Goal: Task Accomplishment & Management: Manage account settings

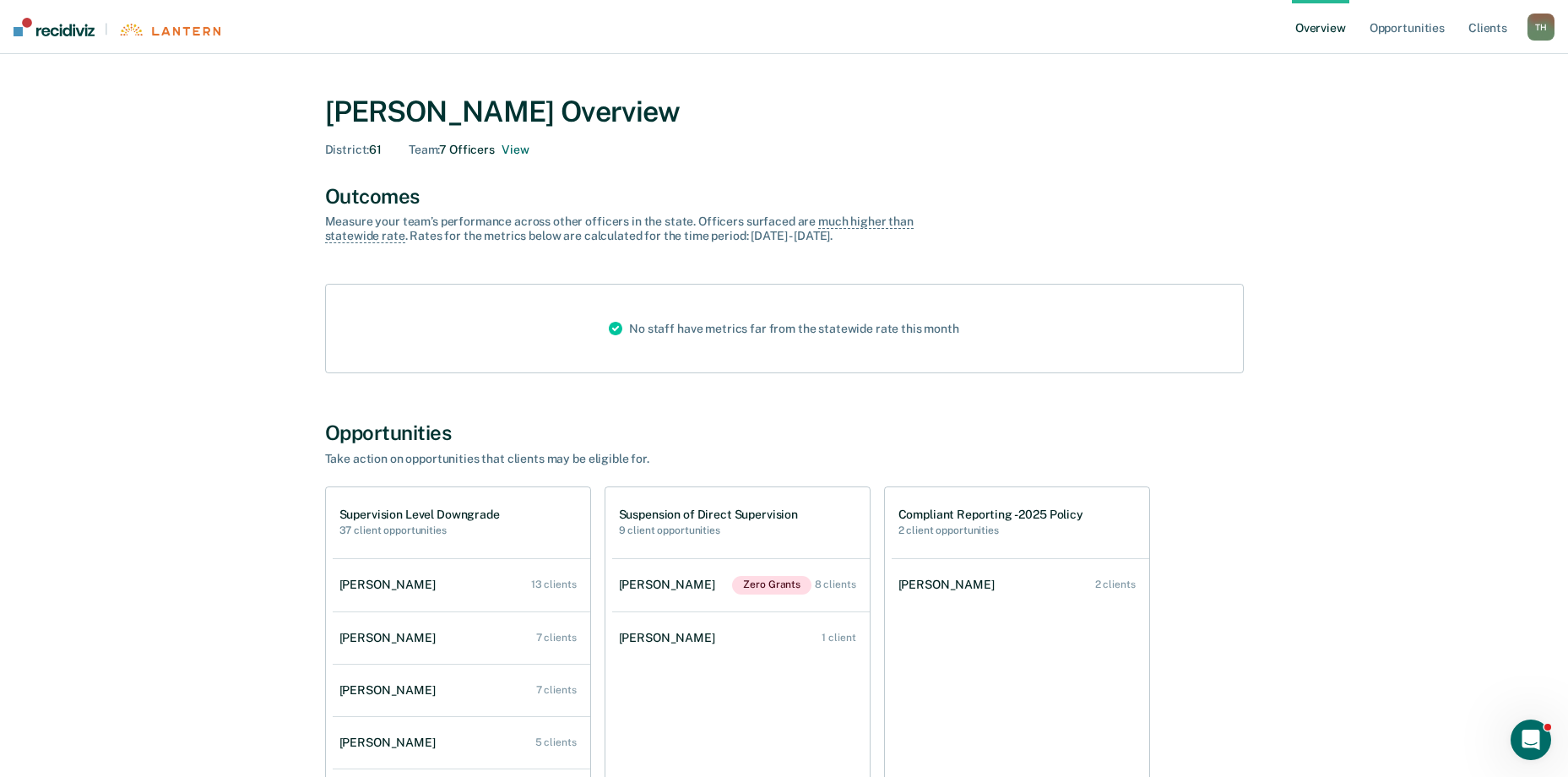
click at [336, 152] on span "District :" at bounding box center [347, 149] width 44 height 14
click at [1309, 21] on link "Overview" at bounding box center [1320, 27] width 57 height 54
click at [1414, 27] on link "Opportunities" at bounding box center [1407, 27] width 82 height 54
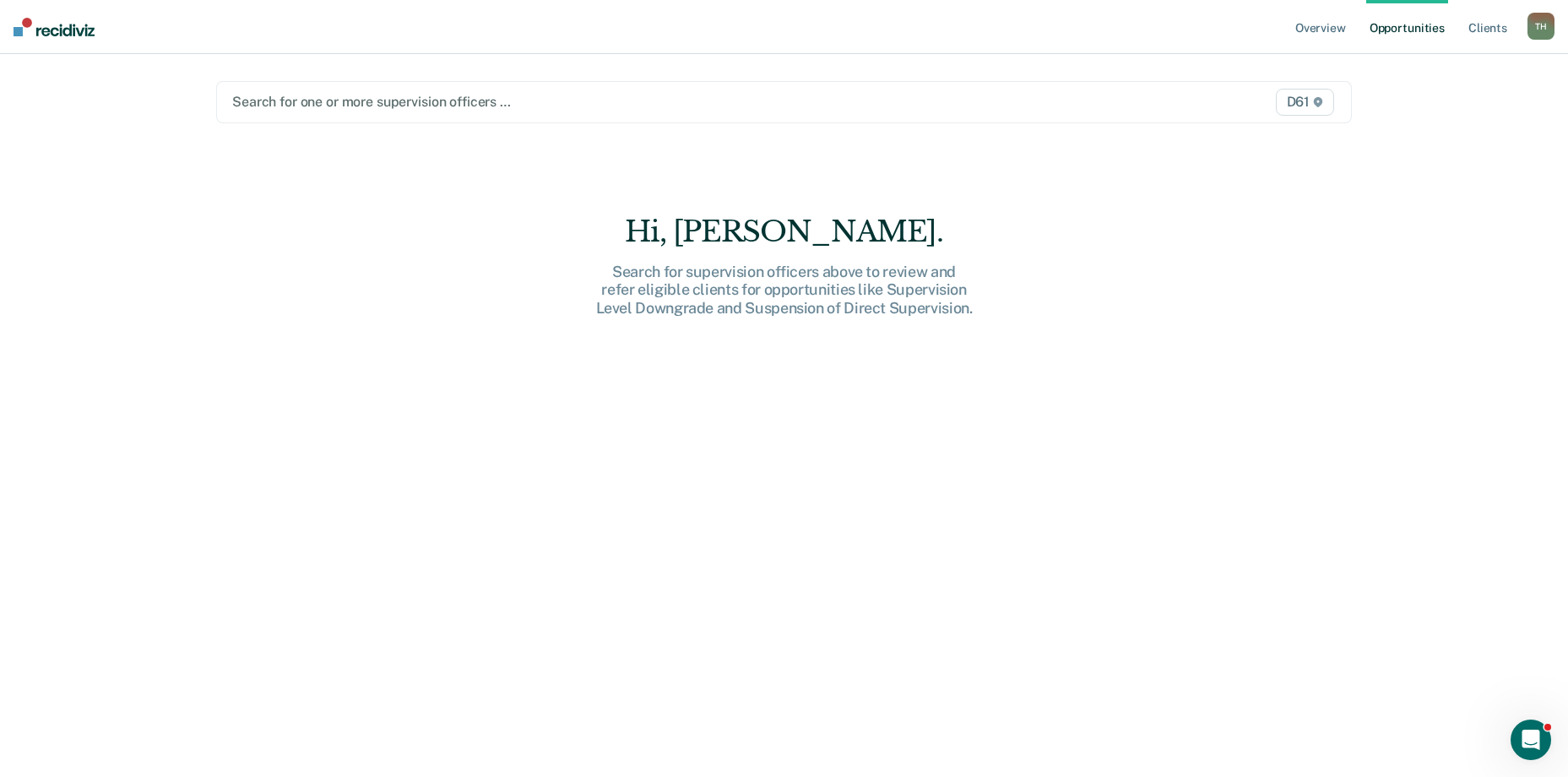
click at [467, 102] on div at bounding box center [618, 101] width 772 height 19
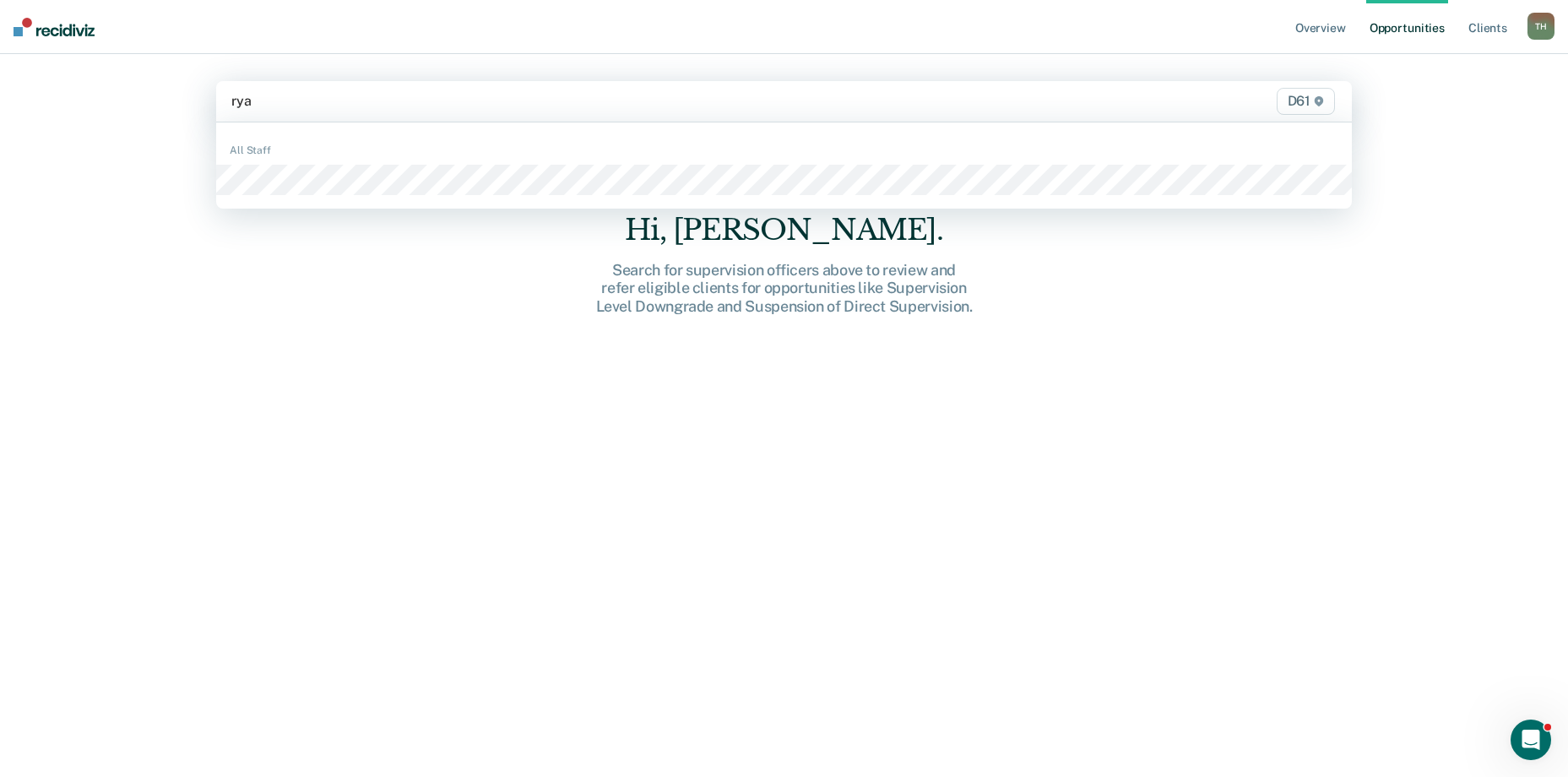
type input "[PERSON_NAME]"
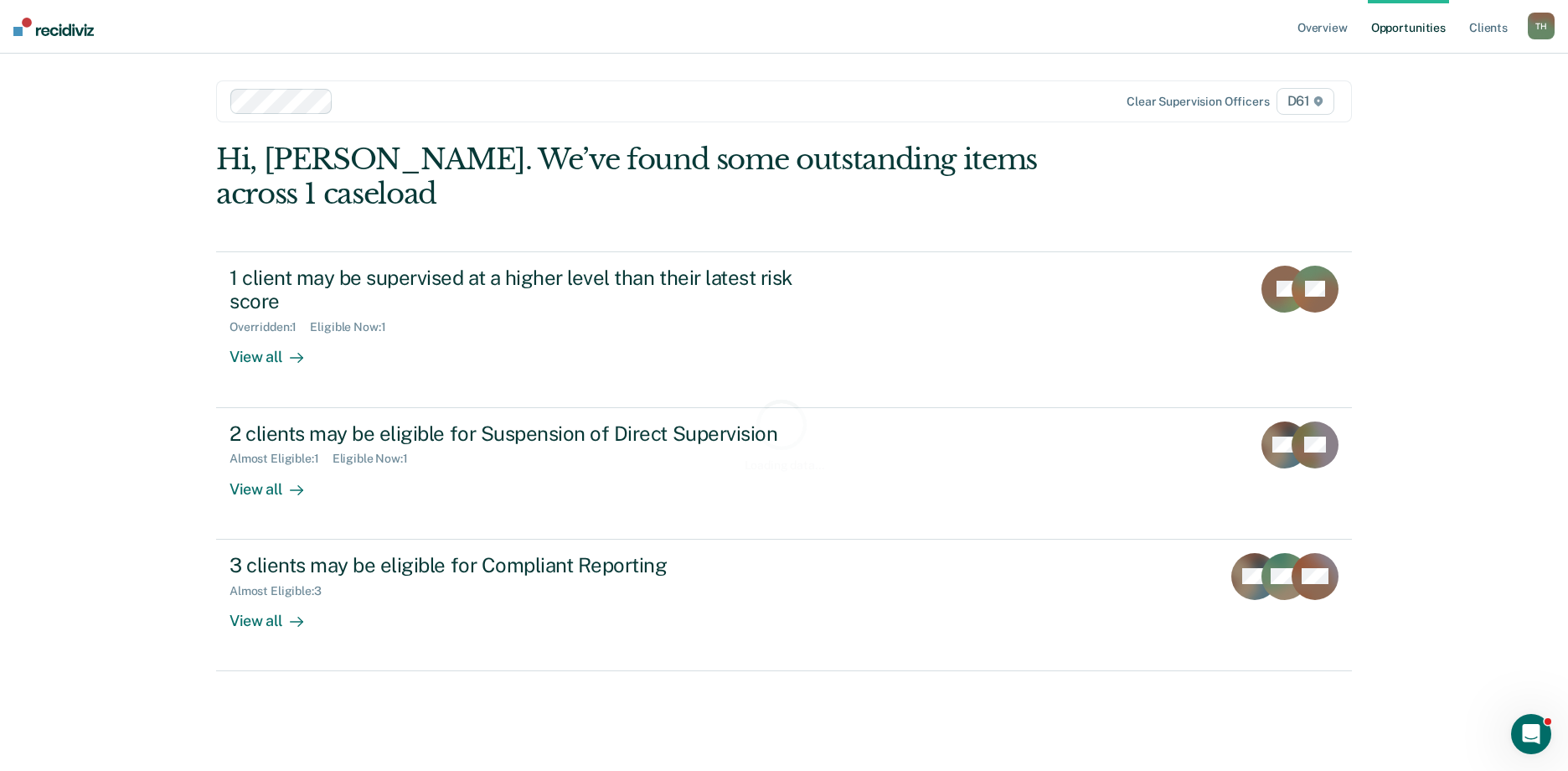
click at [409, 105] on div at bounding box center [672, 100] width 664 height 19
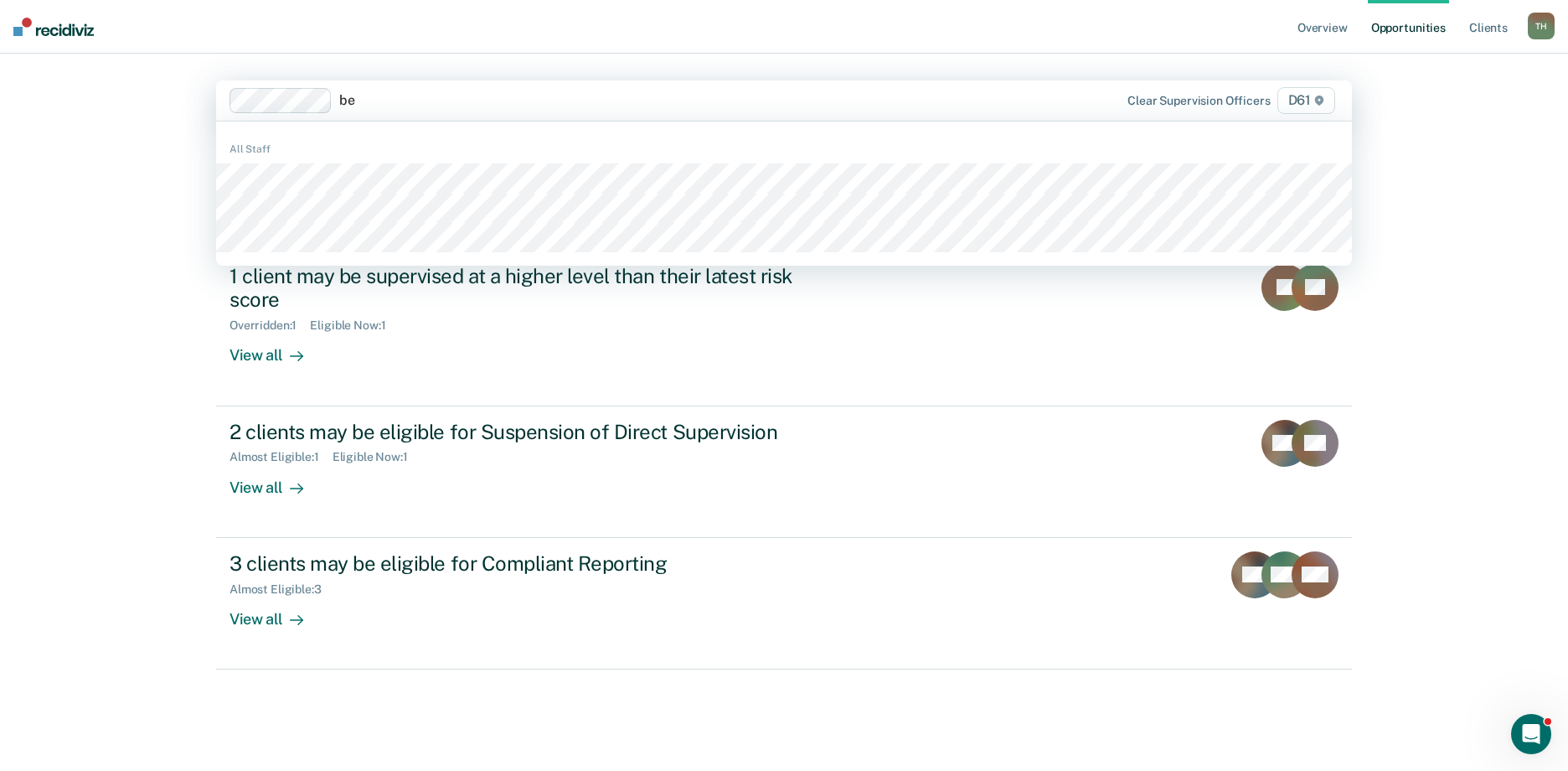
type input "bec"
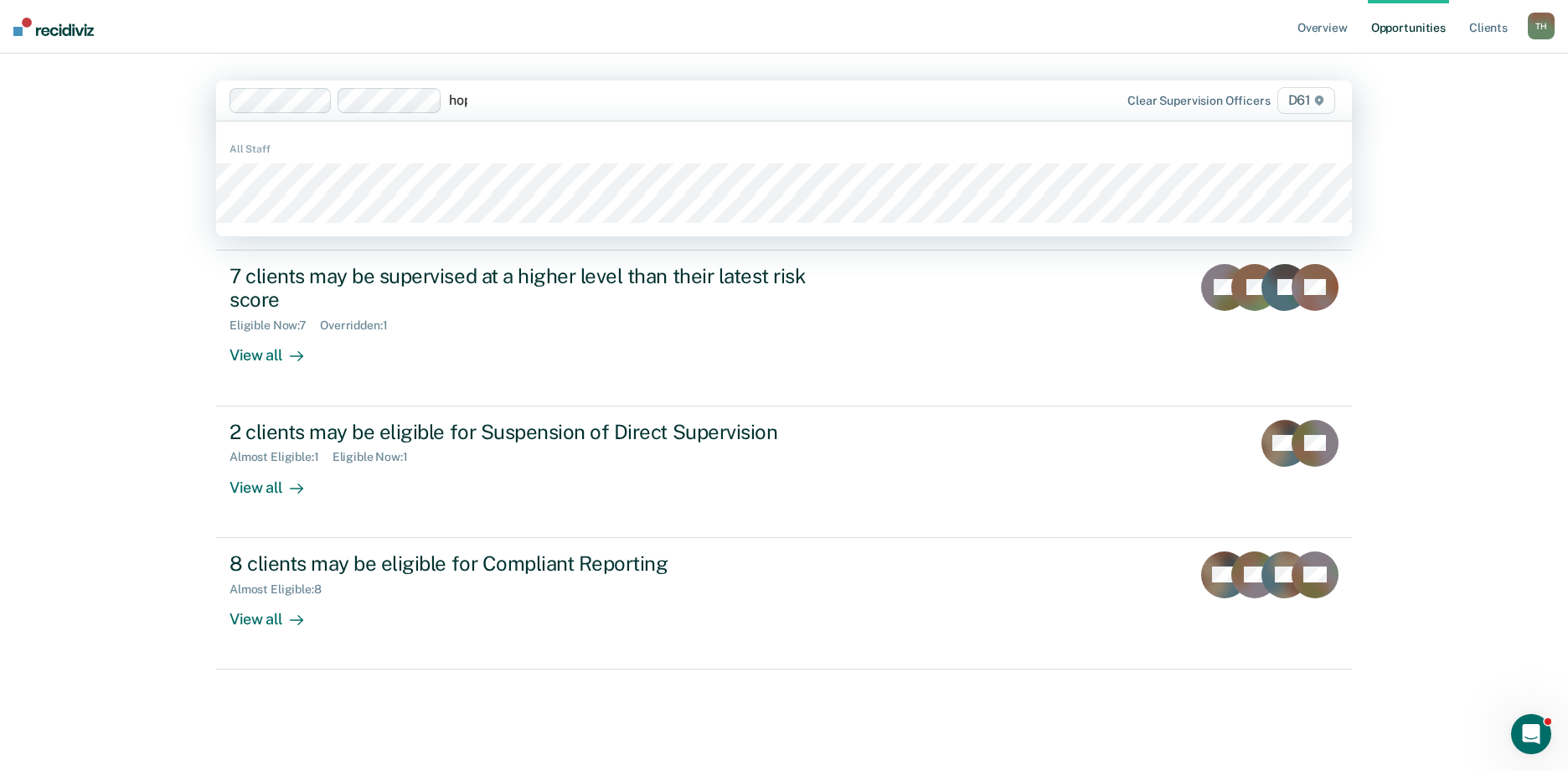
type input "hope"
type input "angel"
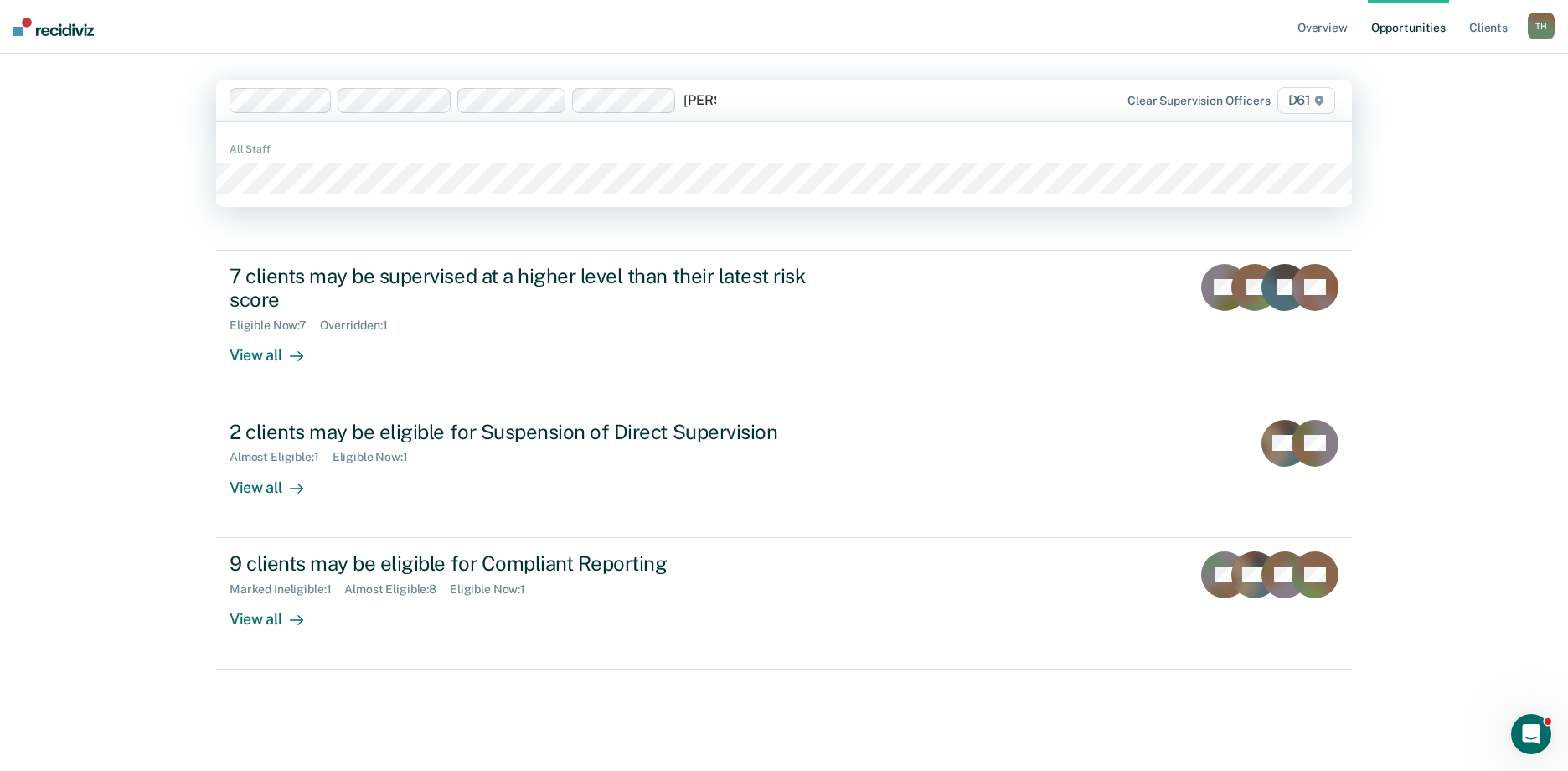
type input "[PERSON_NAME]"
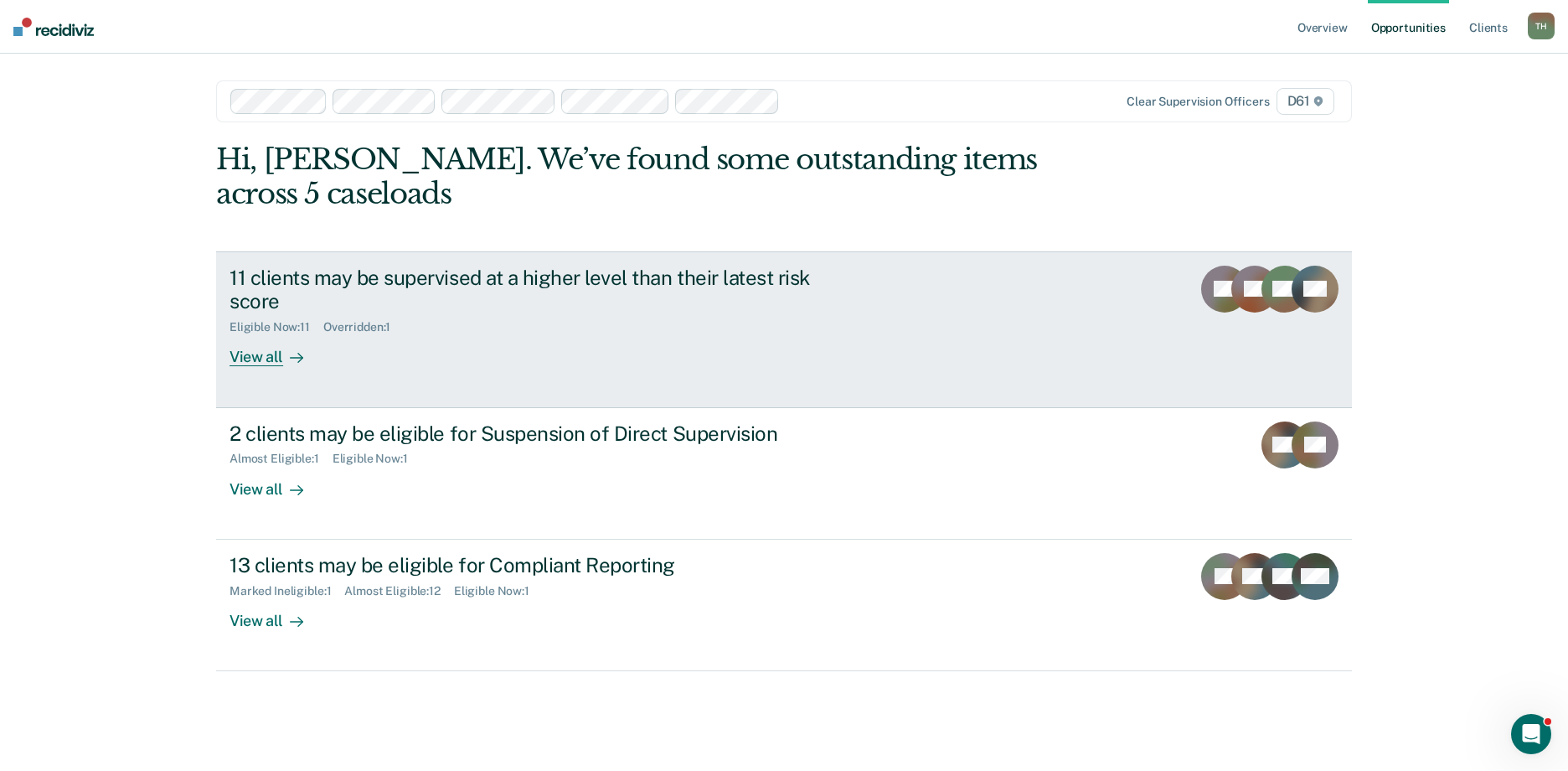
click at [264, 334] on div "View all" at bounding box center [276, 351] width 94 height 33
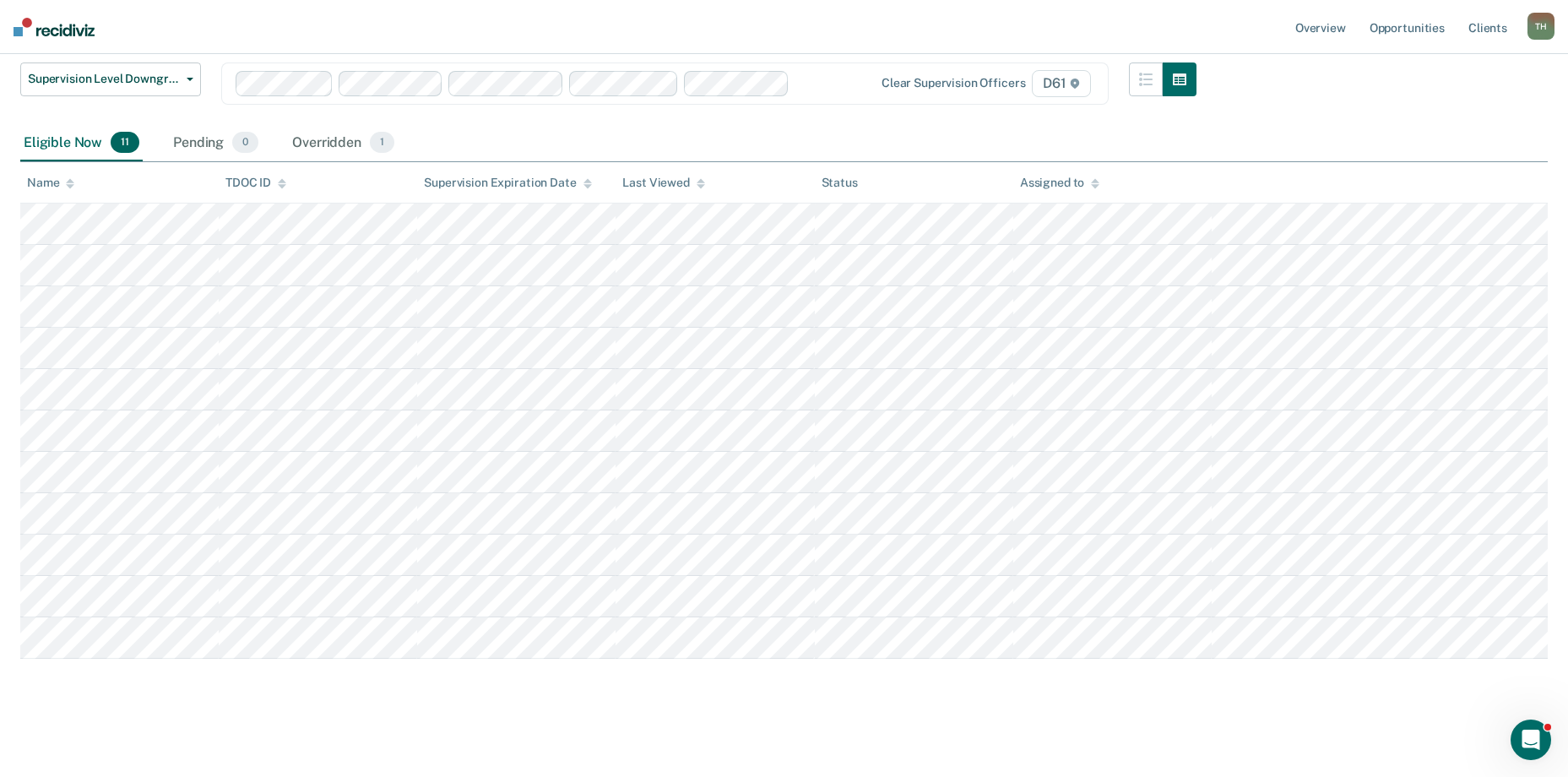
scroll to position [228, 0]
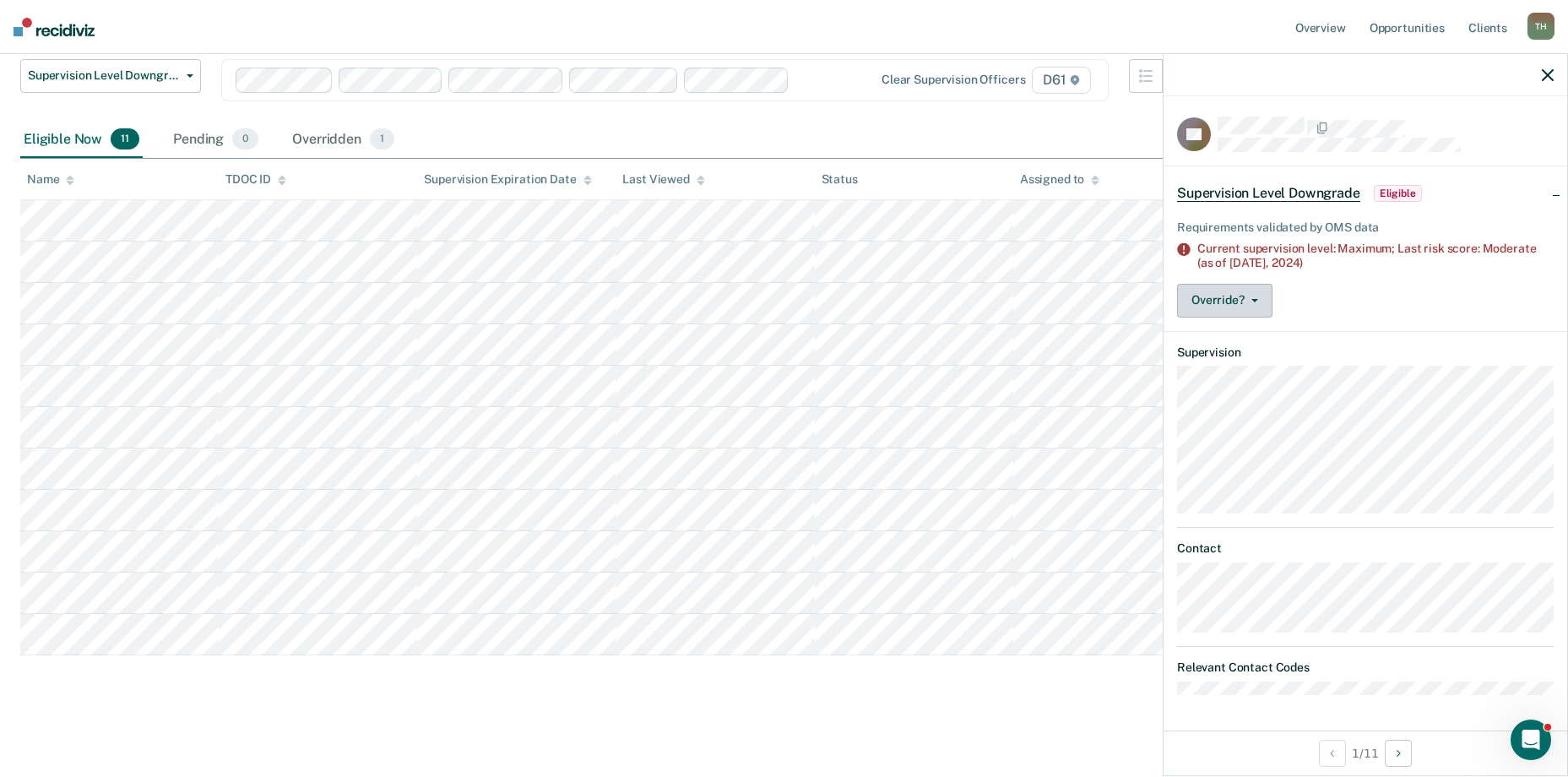
click at [1247, 304] on button "Override?" at bounding box center [1224, 301] width 95 height 34
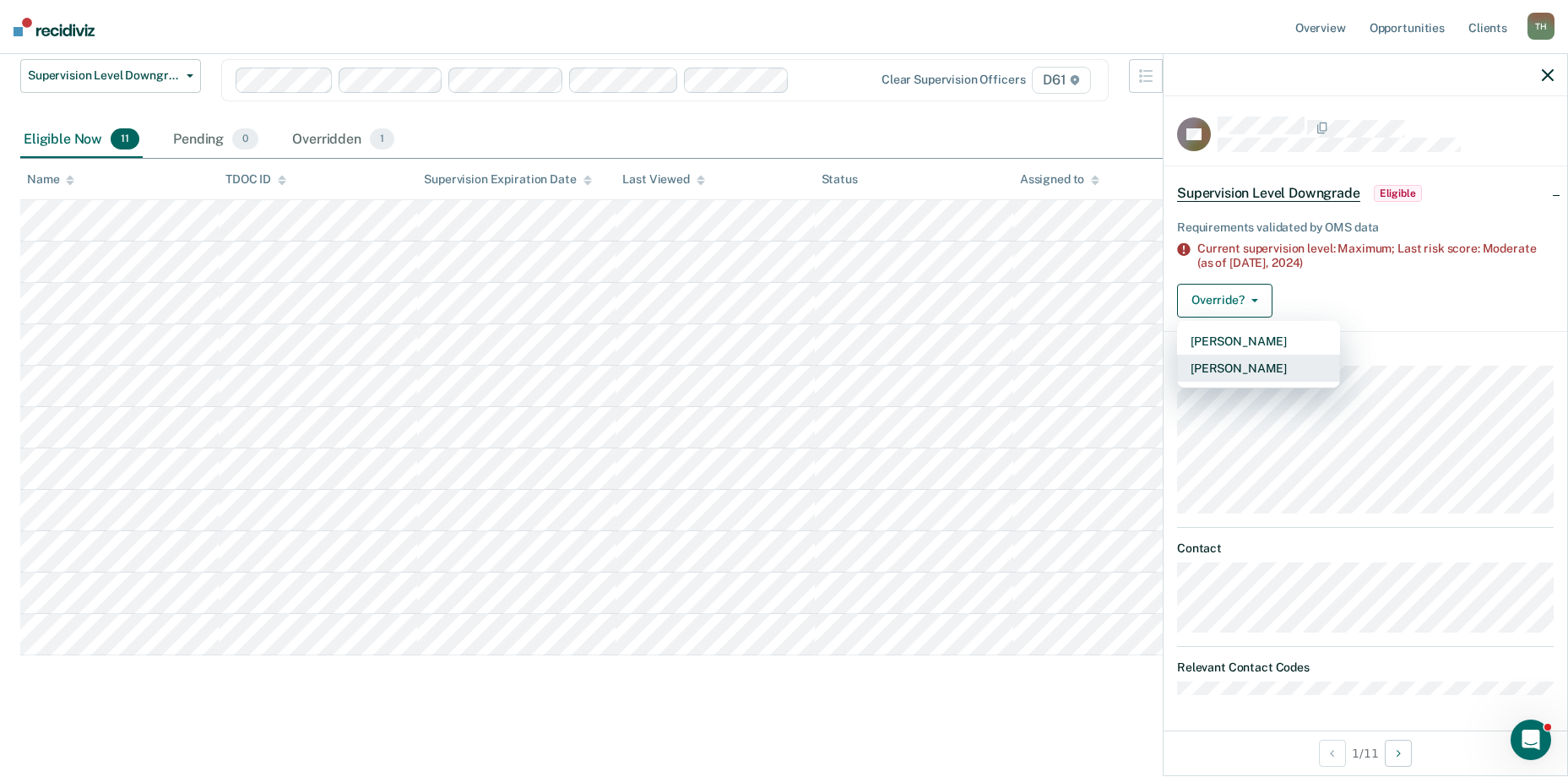
click at [1253, 366] on button "[PERSON_NAME]" at bounding box center [1258, 367] width 163 height 27
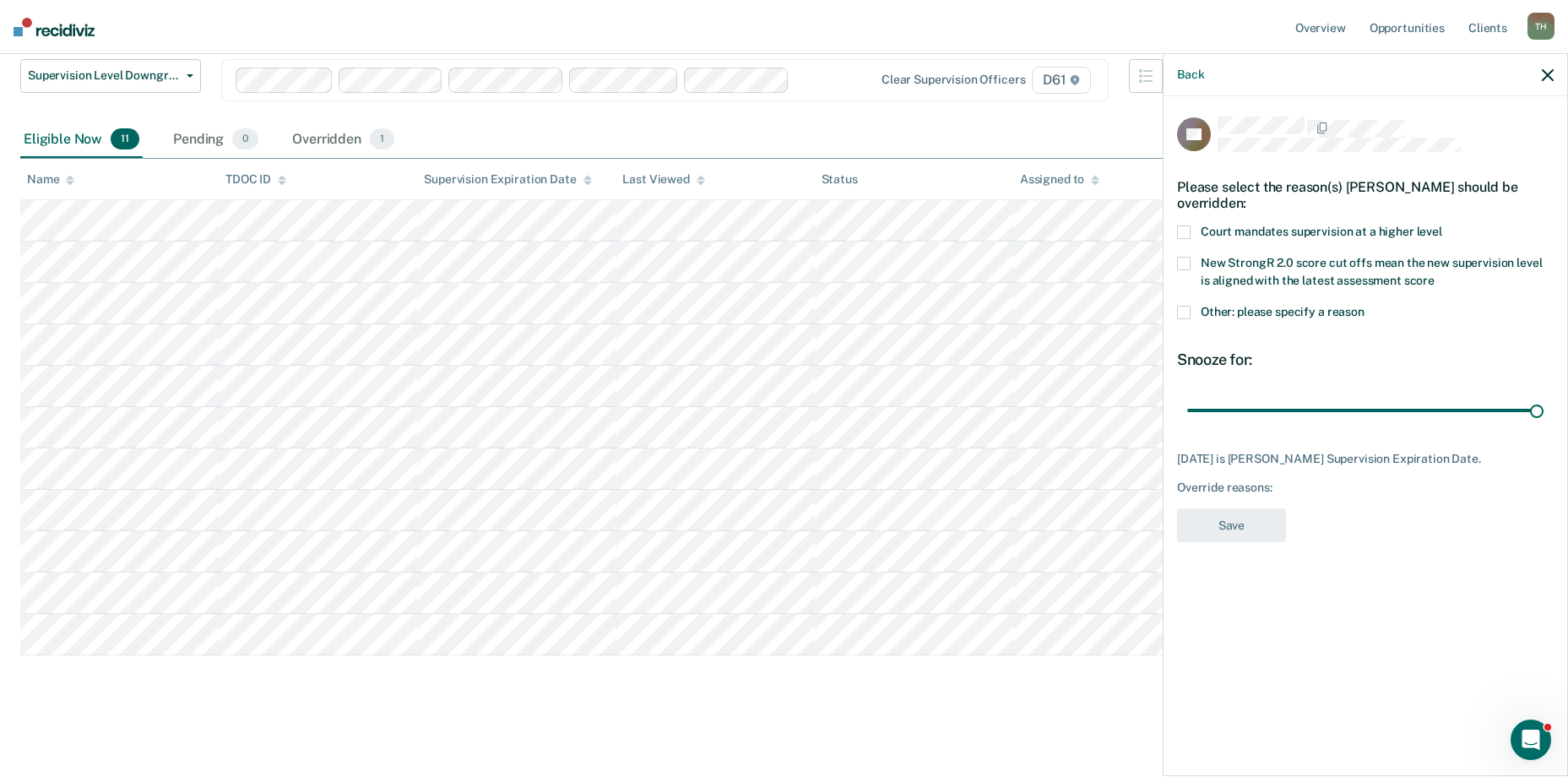
click at [1184, 310] on span at bounding box center [1183, 312] width 14 height 14
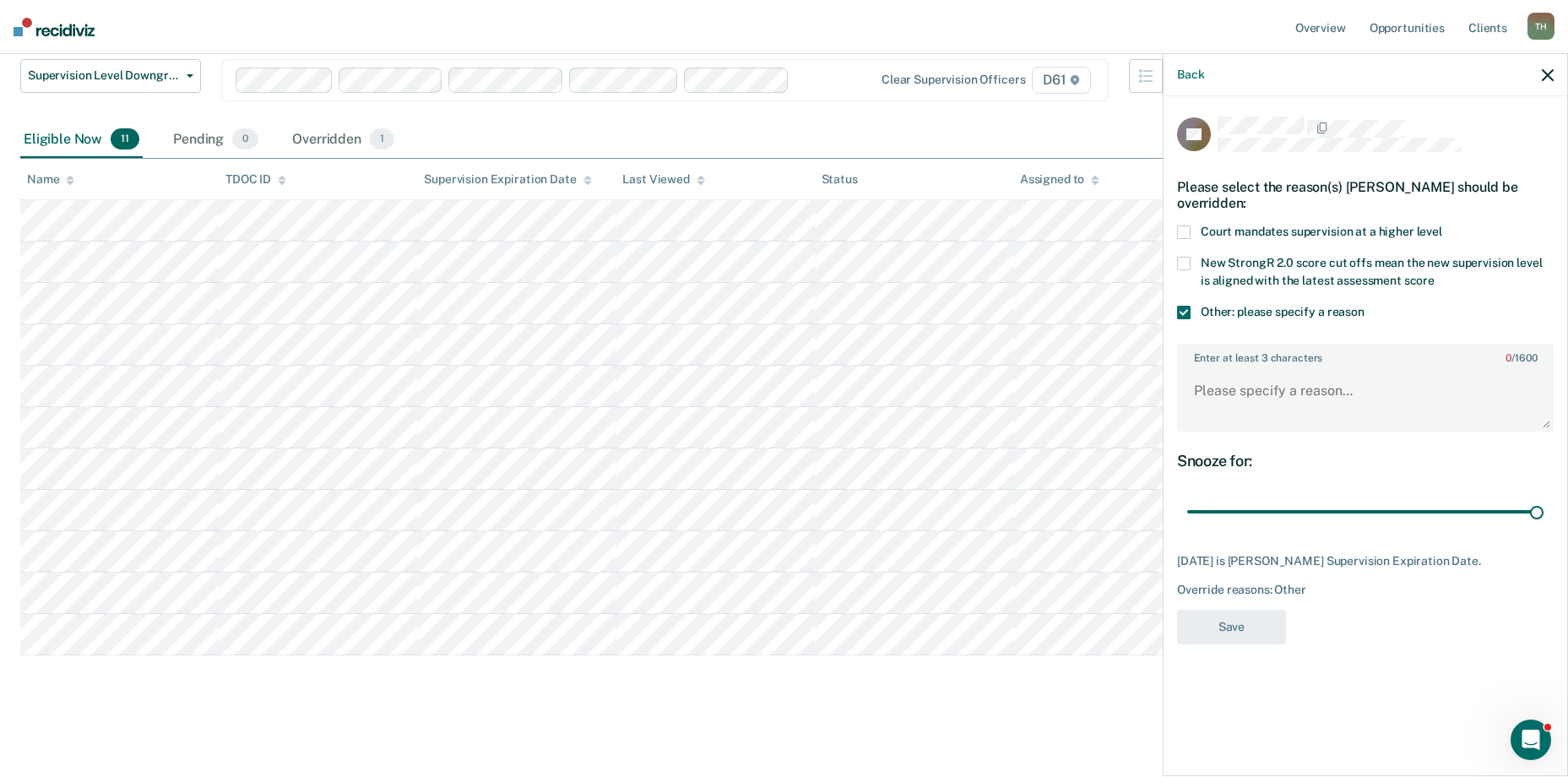
click at [1220, 491] on div "Snooze for: 14 days" at bounding box center [1364, 488] width 377 height 75
click at [1224, 391] on textarea "Enter at least 3 characters 0 / 1600" at bounding box center [1364, 399] width 373 height 63
type textarea "Offender supervision will expire [DATE]"
click at [1225, 623] on button "Save" at bounding box center [1231, 626] width 109 height 34
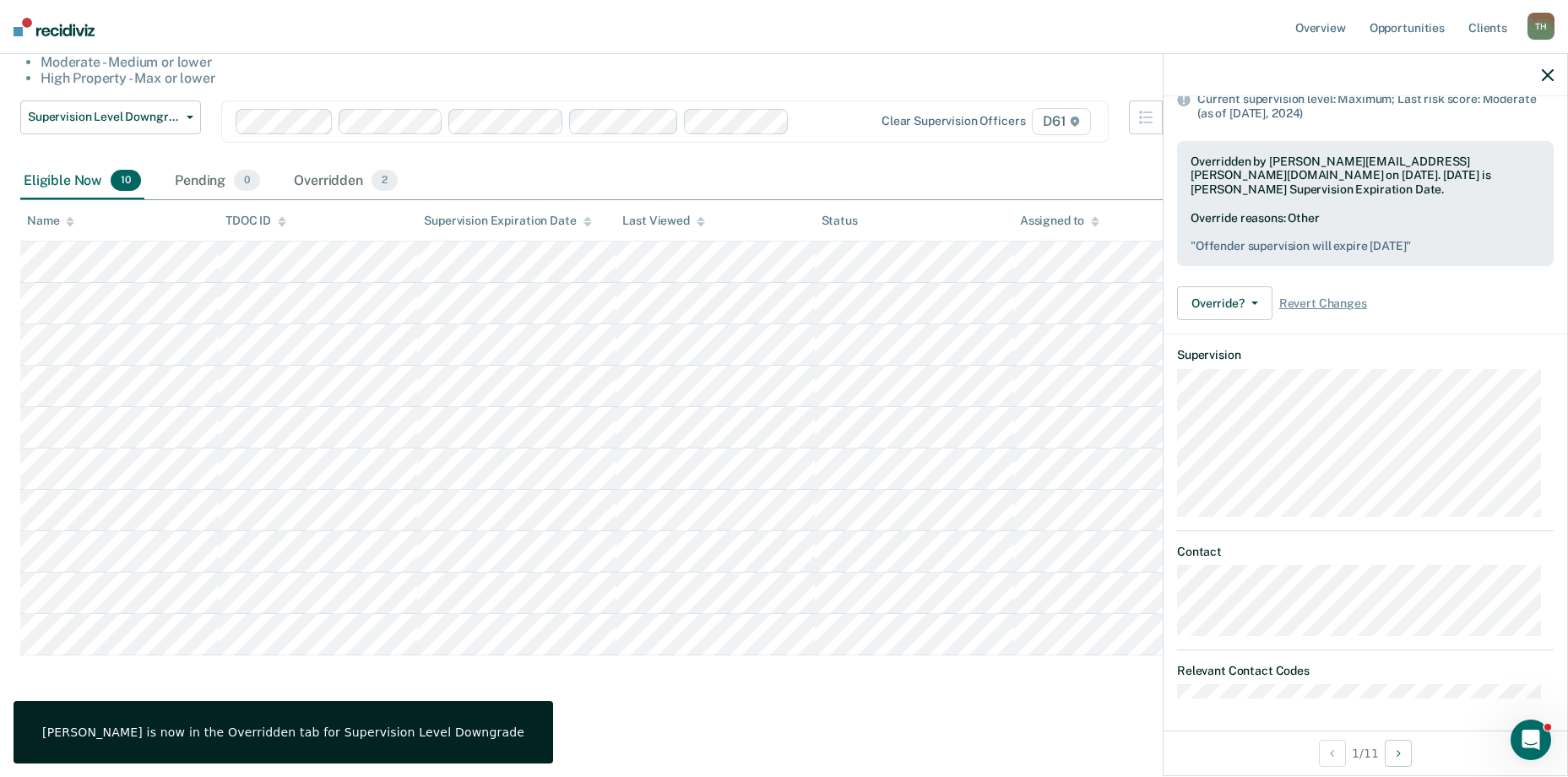
scroll to position [65, 0]
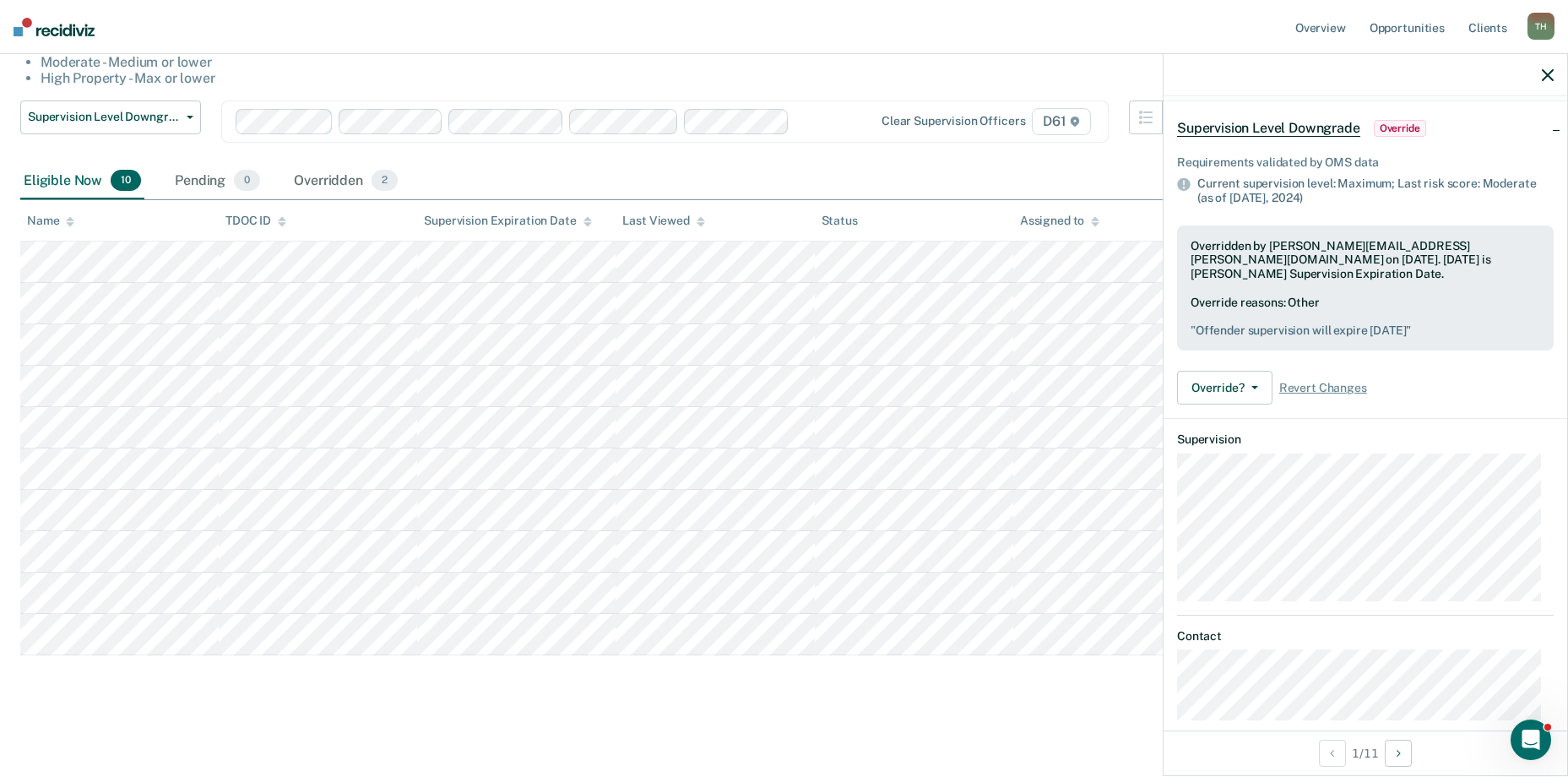
click at [1544, 72] on icon "button" at bounding box center [1547, 75] width 12 height 12
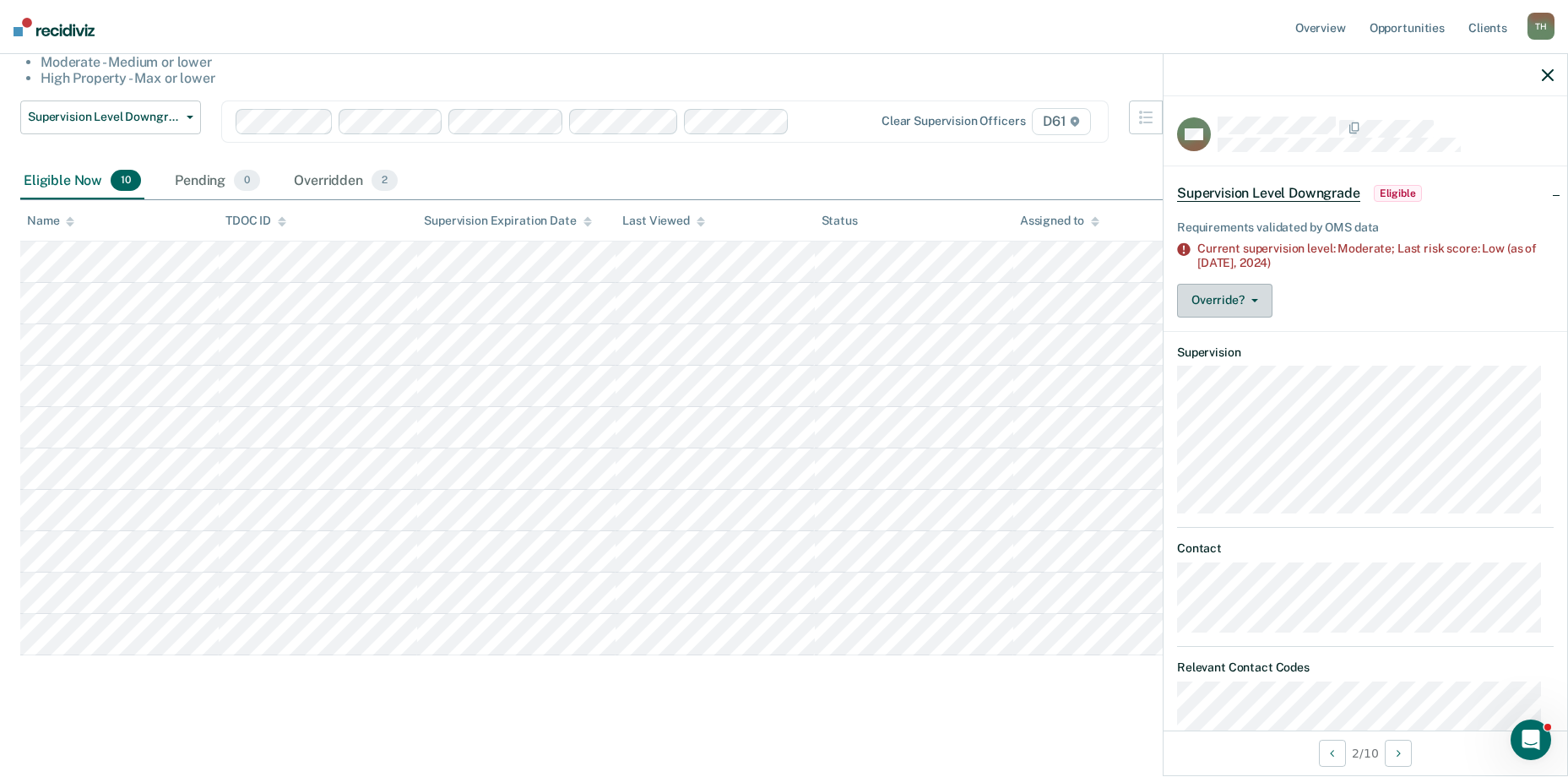
click at [1238, 296] on button "Override?" at bounding box center [1224, 301] width 95 height 34
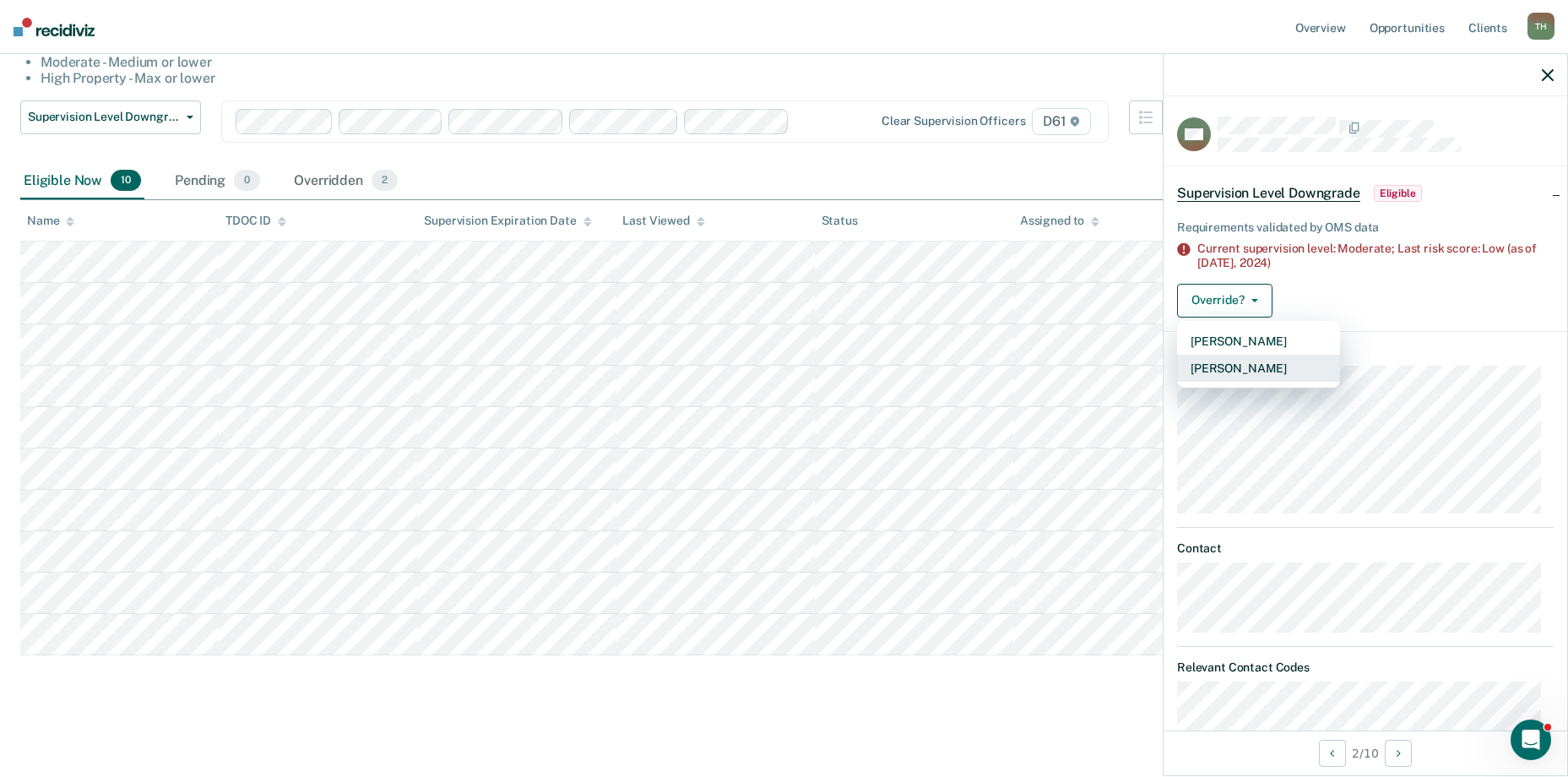
click at [1234, 363] on button "[PERSON_NAME]" at bounding box center [1258, 367] width 163 height 27
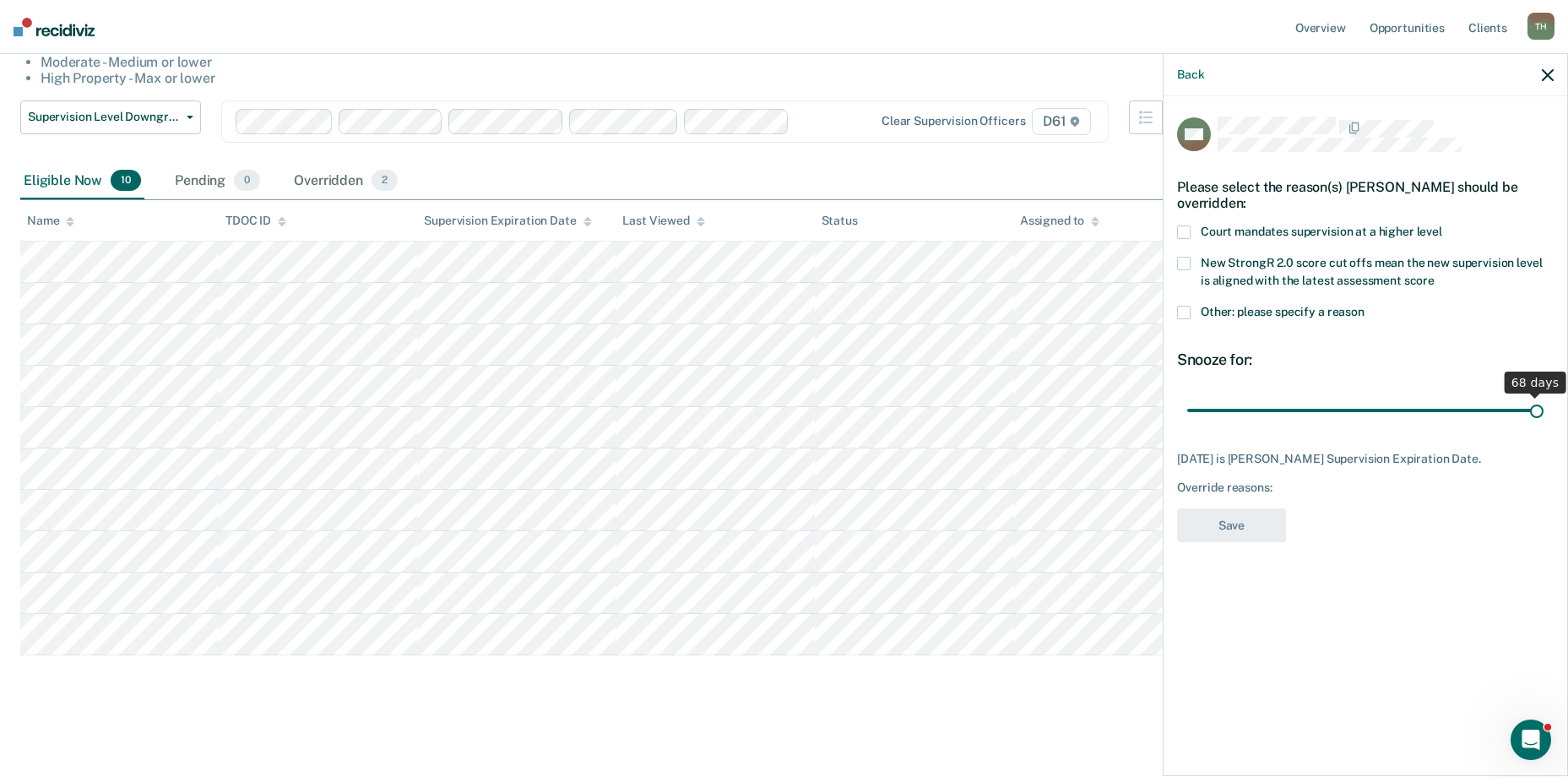
drag, startPoint x: 1341, startPoint y: 413, endPoint x: 1577, endPoint y: 404, distance: 236.2
type input "68"
click at [1543, 404] on input "range" at bounding box center [1364, 410] width 356 height 30
click at [1189, 309] on span at bounding box center [1183, 312] width 14 height 14
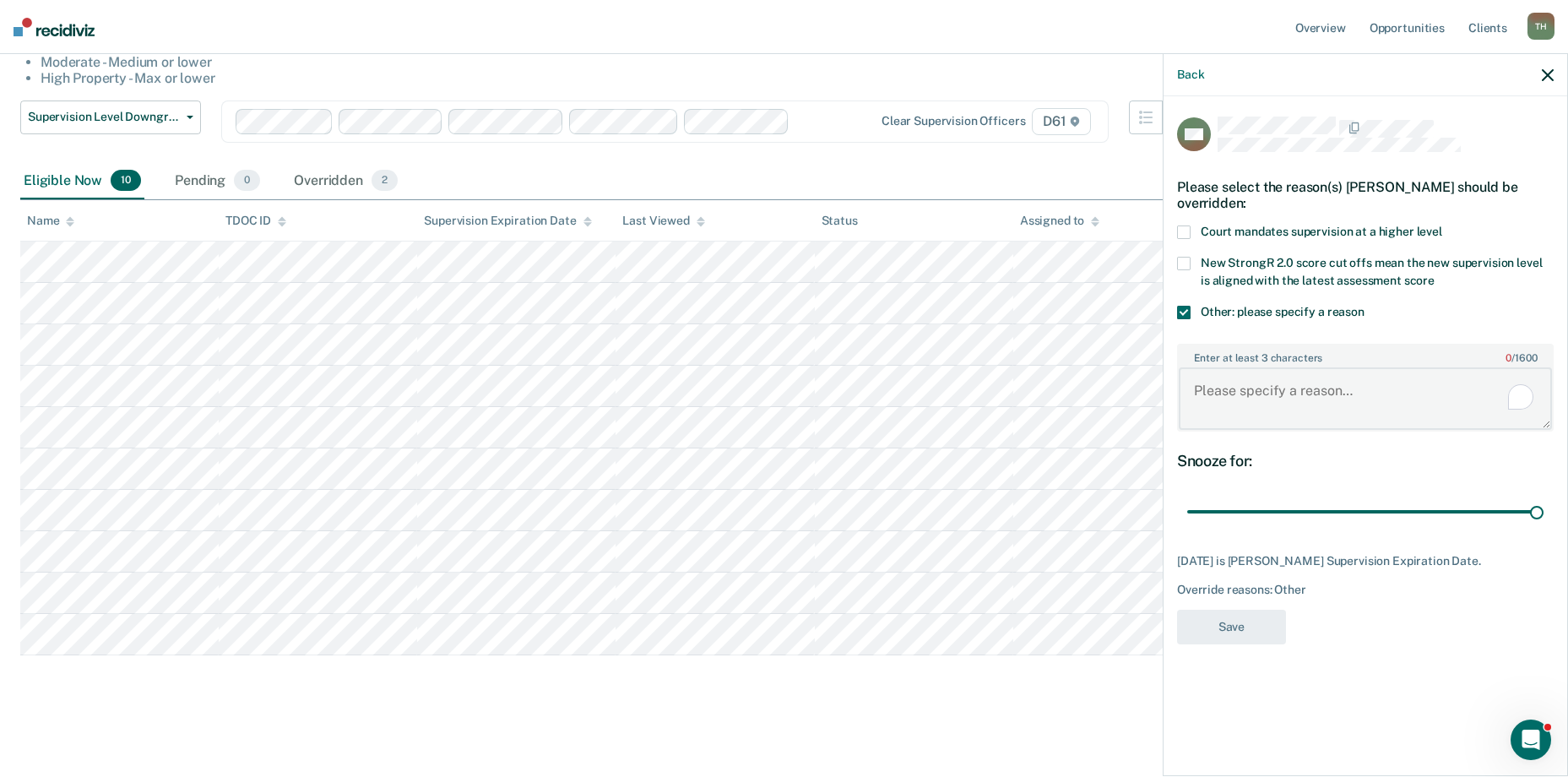
click at [1204, 375] on textarea "Enter at least 3 characters 0 / 1600" at bounding box center [1364, 399] width 373 height 63
type textarea "Offender supervision will expire in less than 90 days."
click at [1229, 622] on button "Save" at bounding box center [1231, 626] width 109 height 34
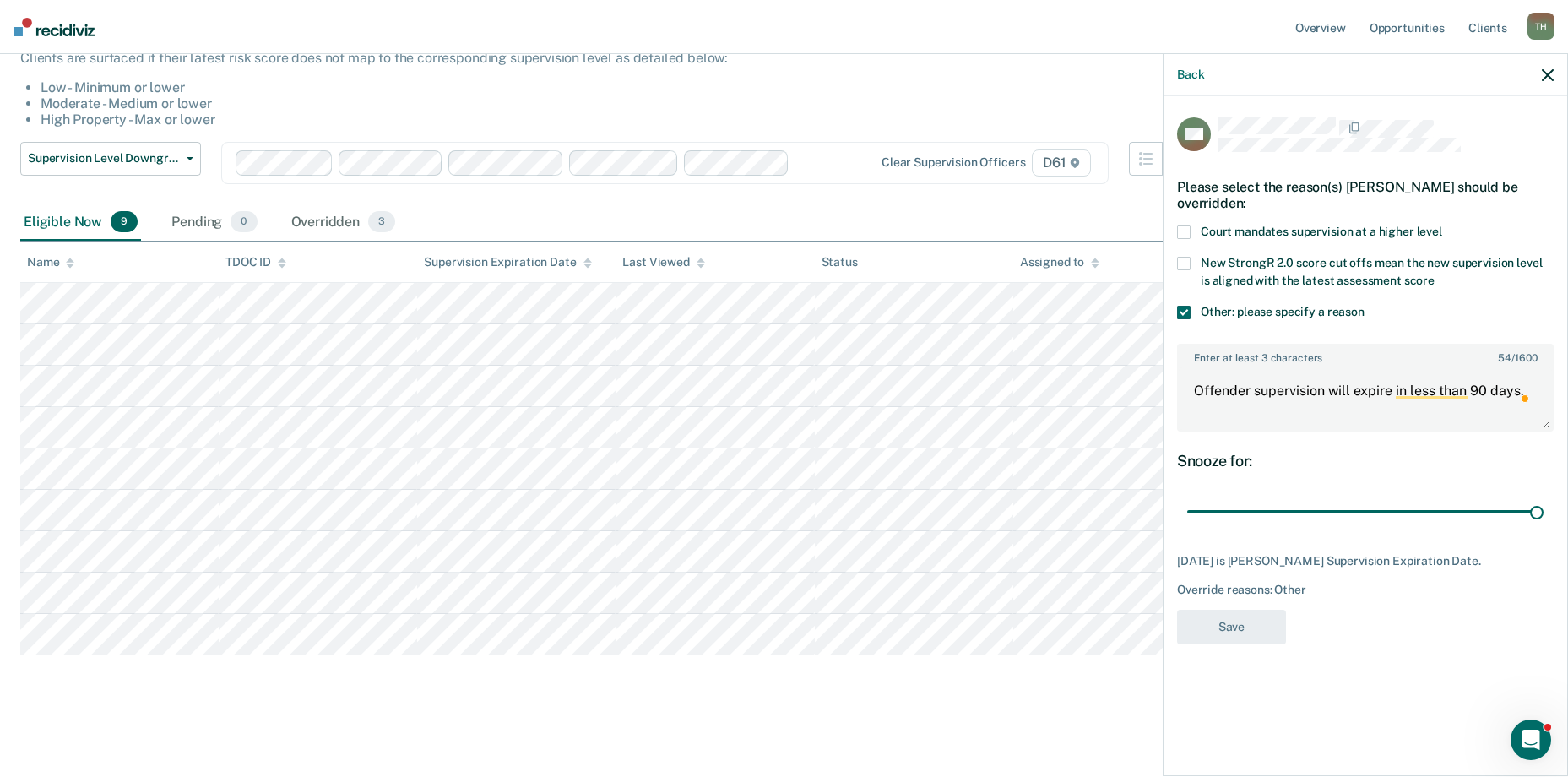
scroll to position [144, 0]
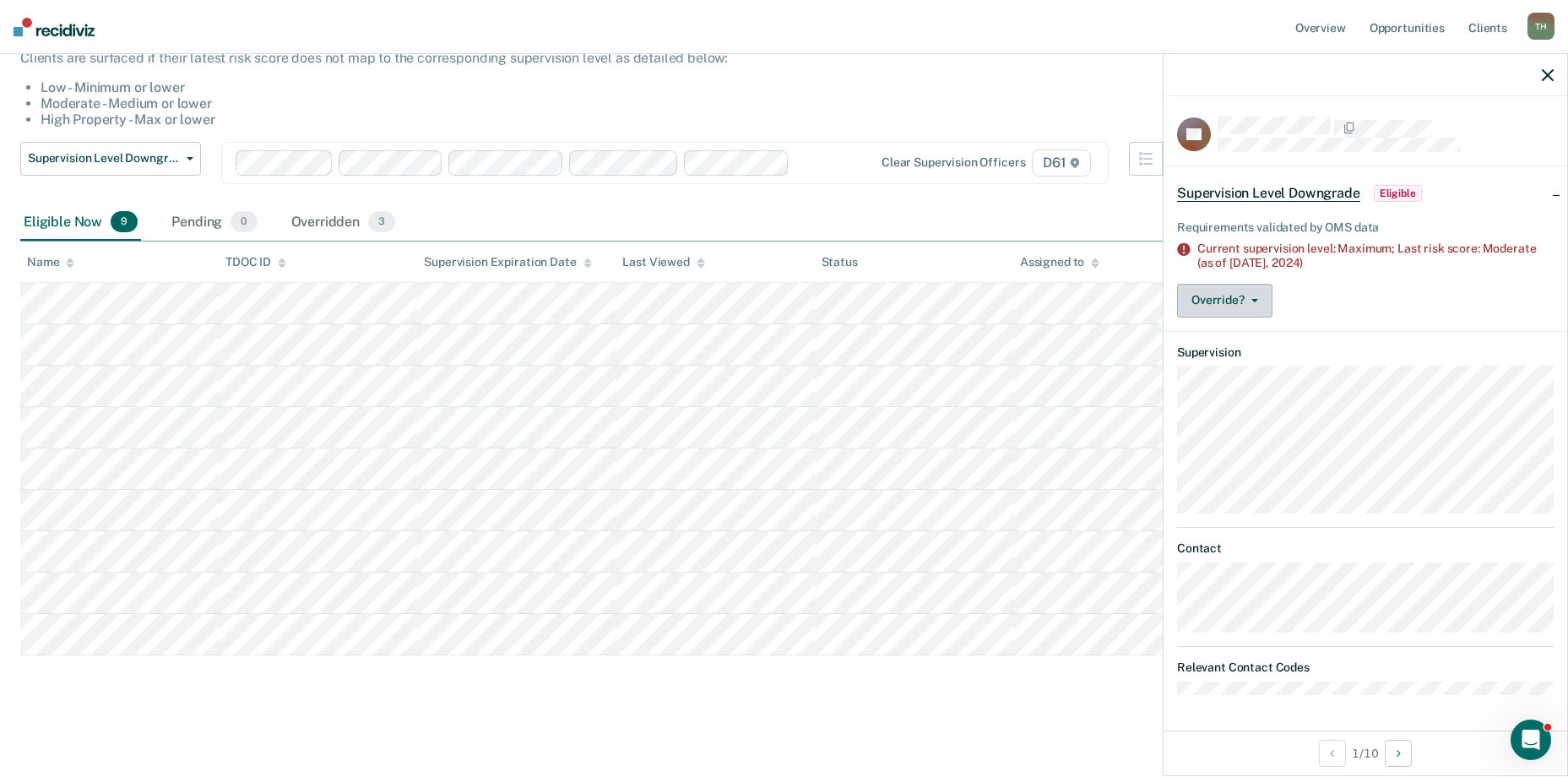
click at [1251, 284] on button "Override?" at bounding box center [1224, 301] width 95 height 34
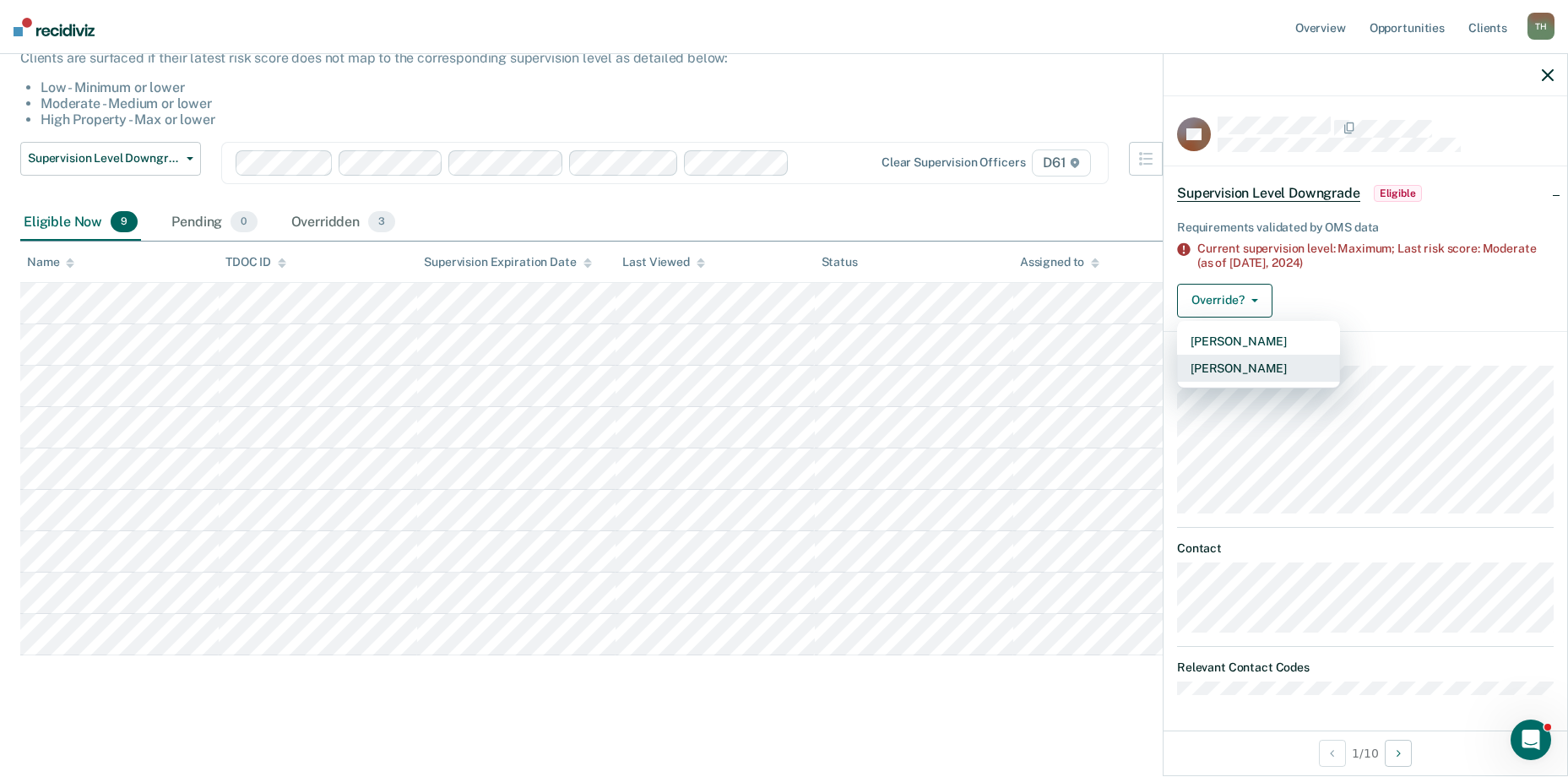
click at [1245, 362] on button "[PERSON_NAME]" at bounding box center [1258, 367] width 163 height 27
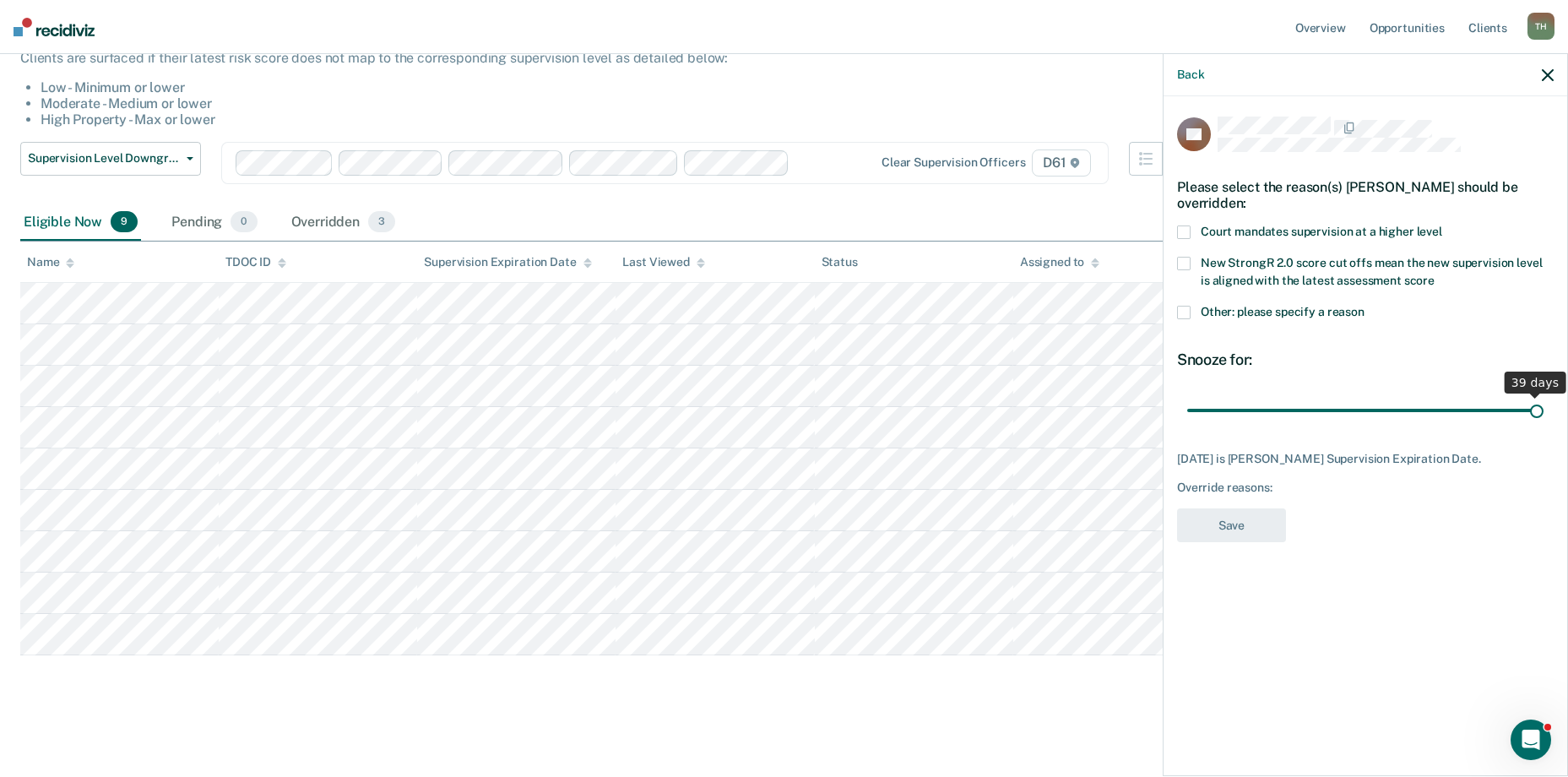
drag, startPoint x: 1457, startPoint y: 410, endPoint x: 1524, endPoint y: 358, distance: 84.8
type input "39"
click at [1543, 395] on input "range" at bounding box center [1364, 410] width 356 height 30
click at [1182, 315] on span at bounding box center [1183, 312] width 14 height 14
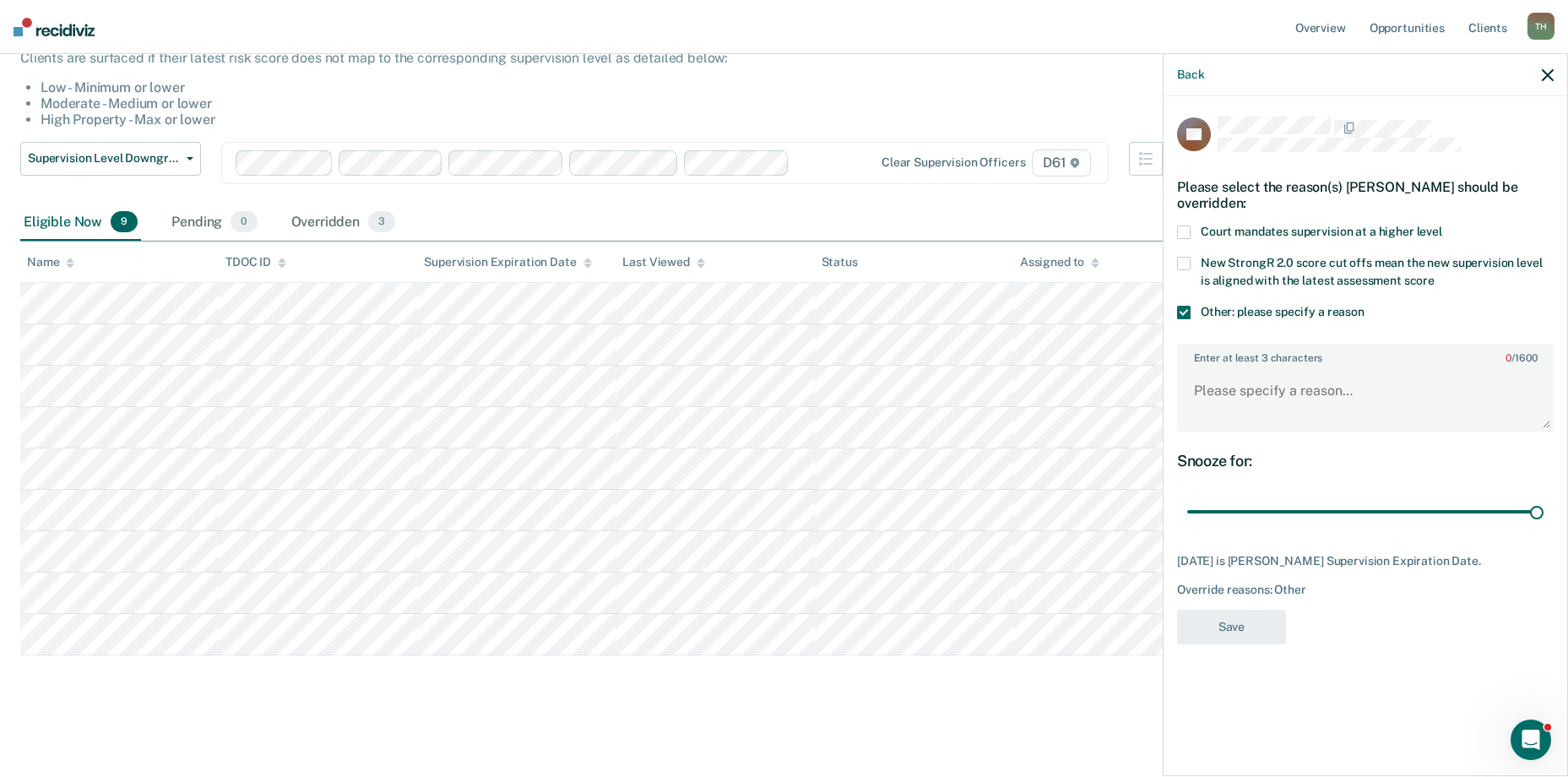
click at [1213, 359] on label "Enter at least 3 characters 0 / 1600" at bounding box center [1364, 354] width 373 height 18
click at [1213, 367] on textarea "Enter at least 3 characters 0 / 1600" at bounding box center [1364, 399] width 373 height 63
type textarea "Offender supervision will expire in less than 90 days."
click at [1224, 643] on button "Save" at bounding box center [1231, 626] width 109 height 34
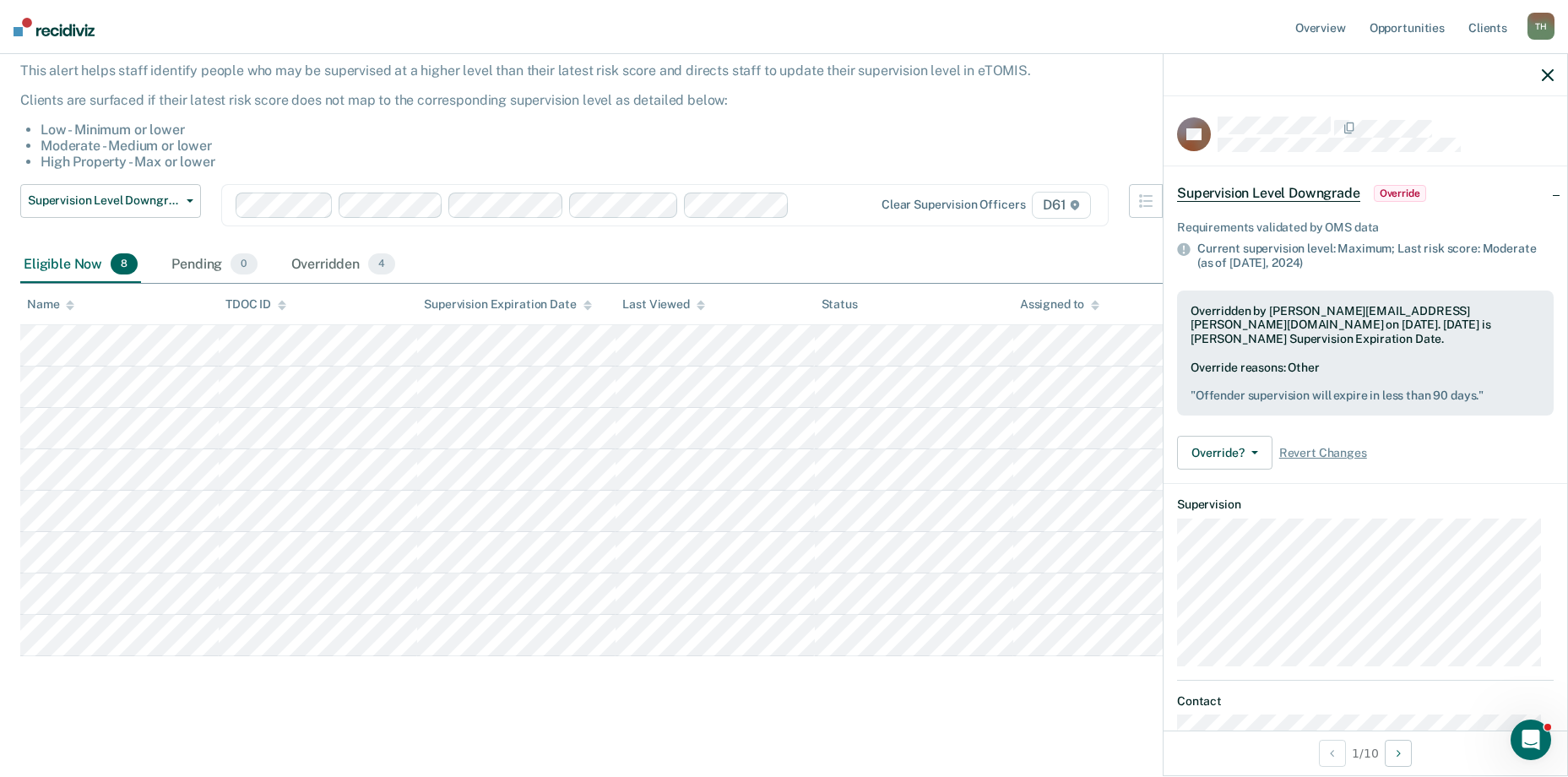
scroll to position [103, 0]
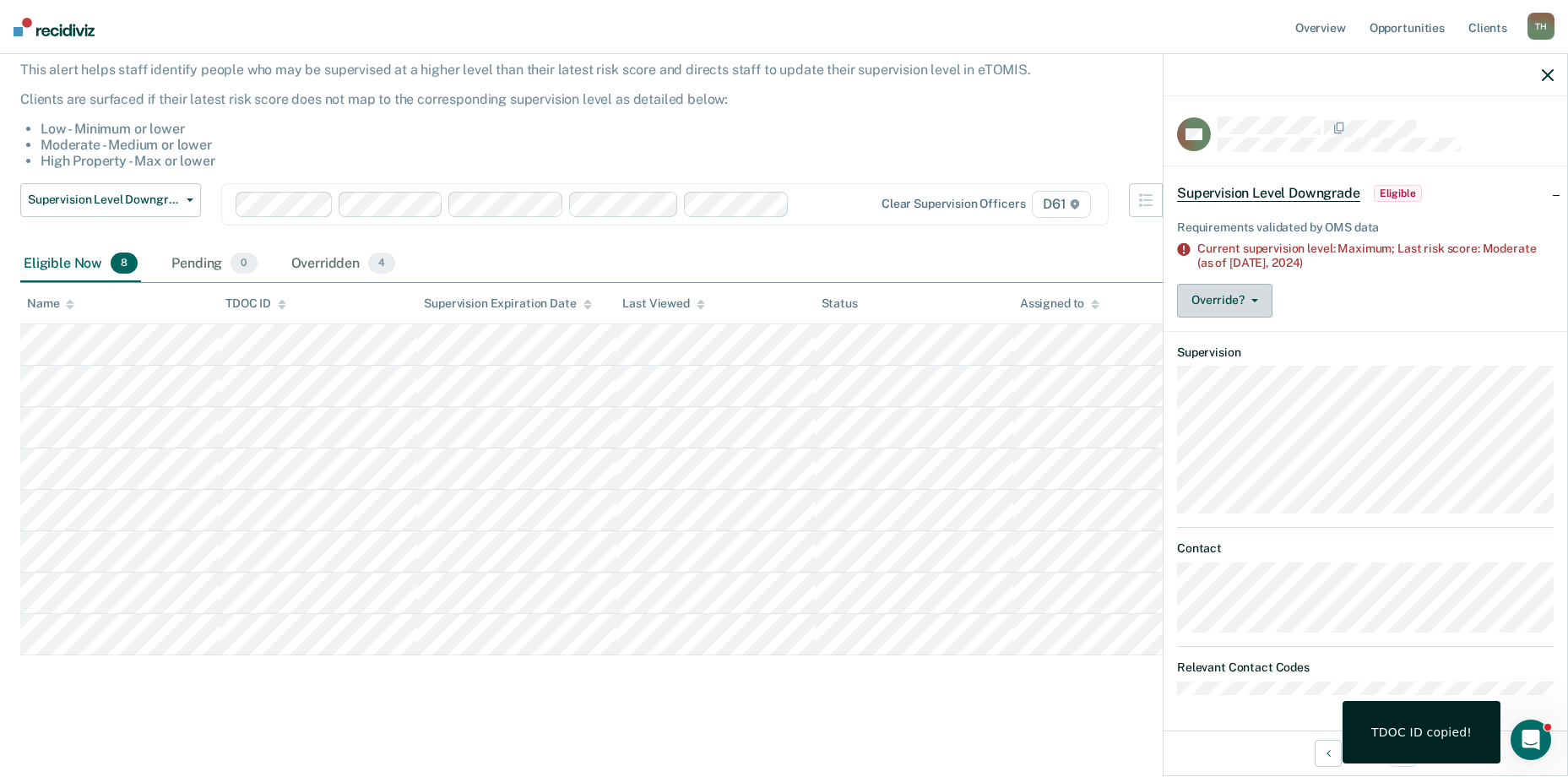
click at [1246, 288] on button "Override?" at bounding box center [1224, 301] width 95 height 34
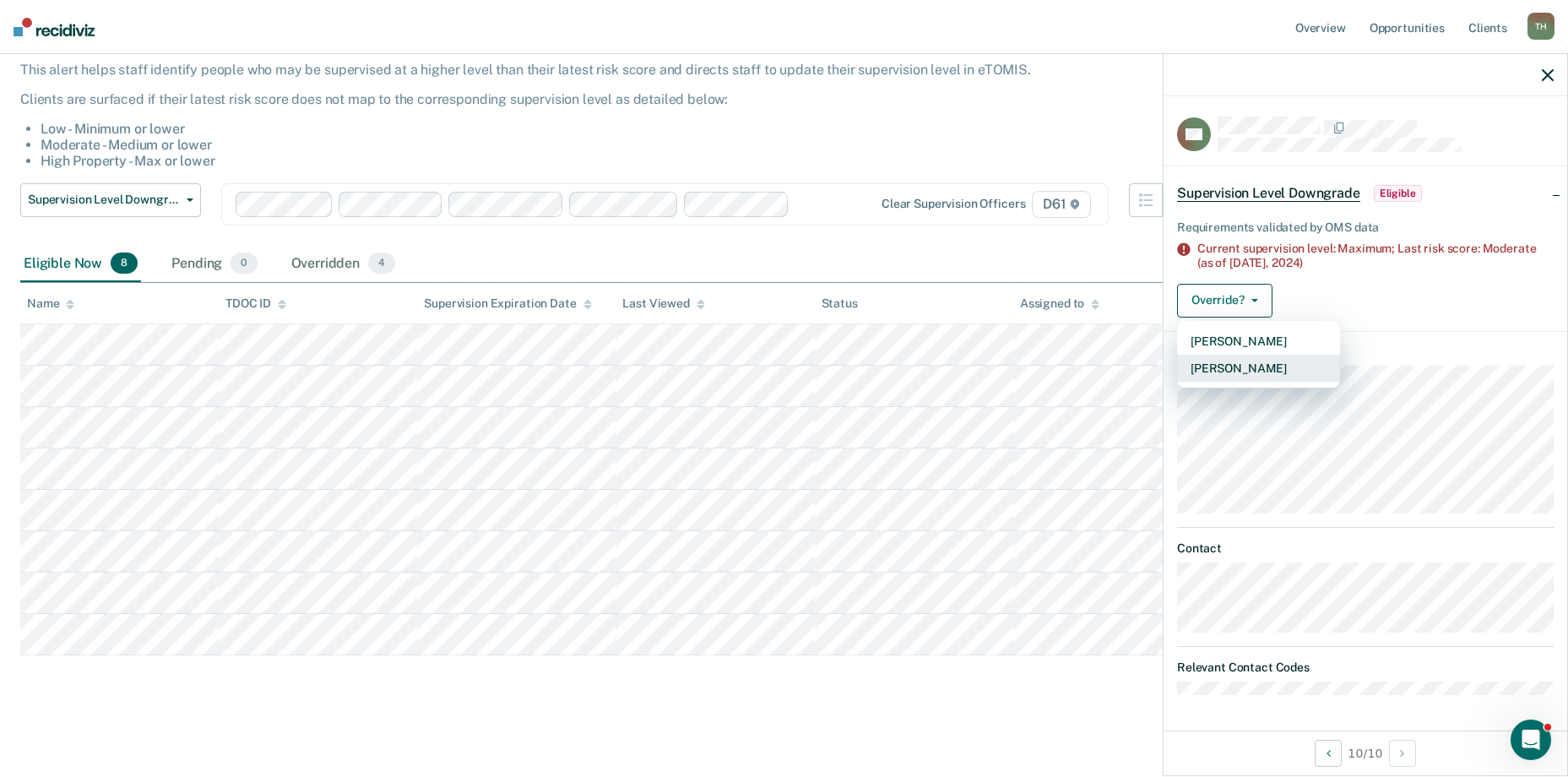
click at [1244, 362] on button "[PERSON_NAME]" at bounding box center [1258, 367] width 163 height 27
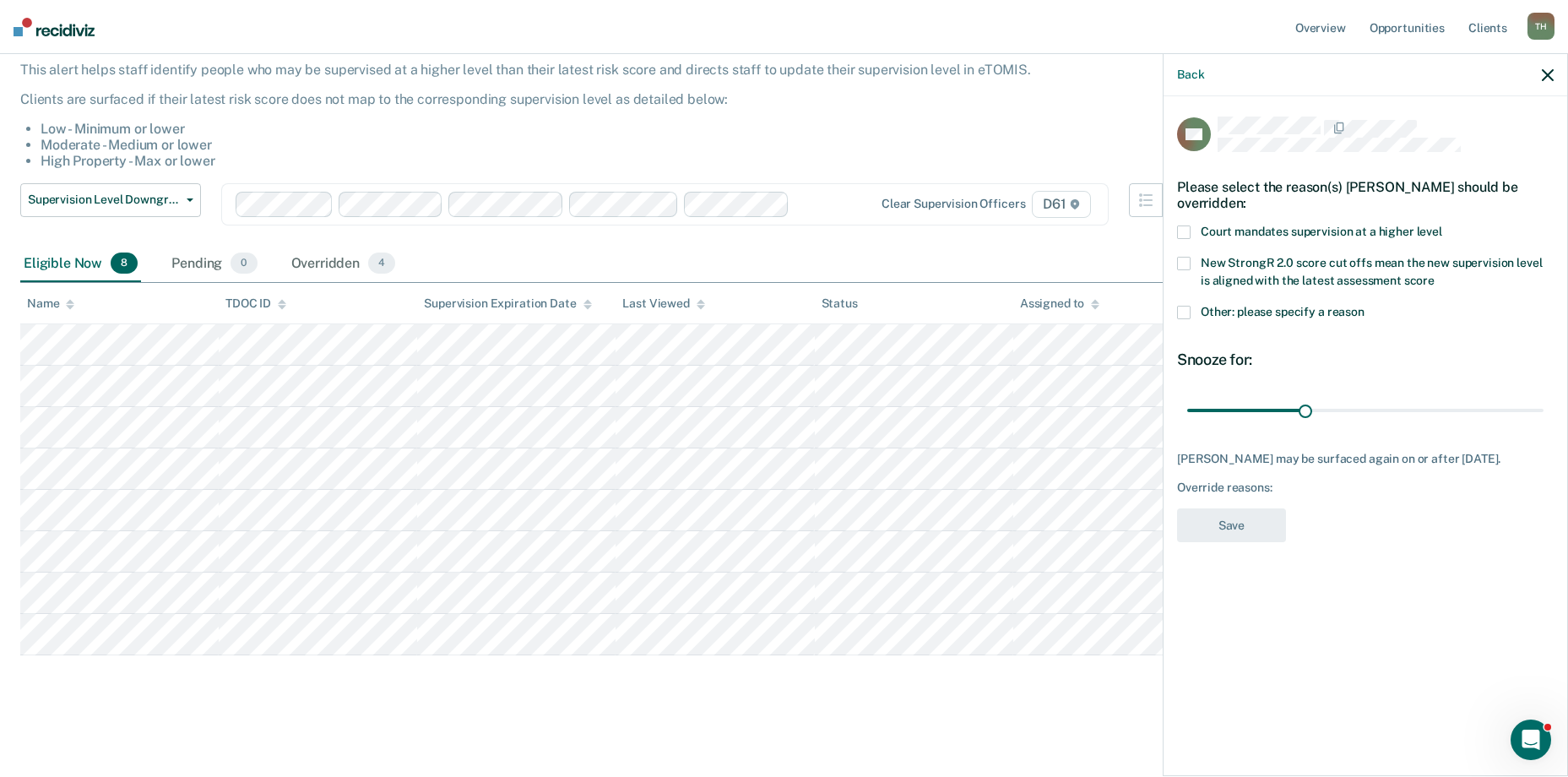
click at [1190, 258] on span at bounding box center [1183, 263] width 14 height 14
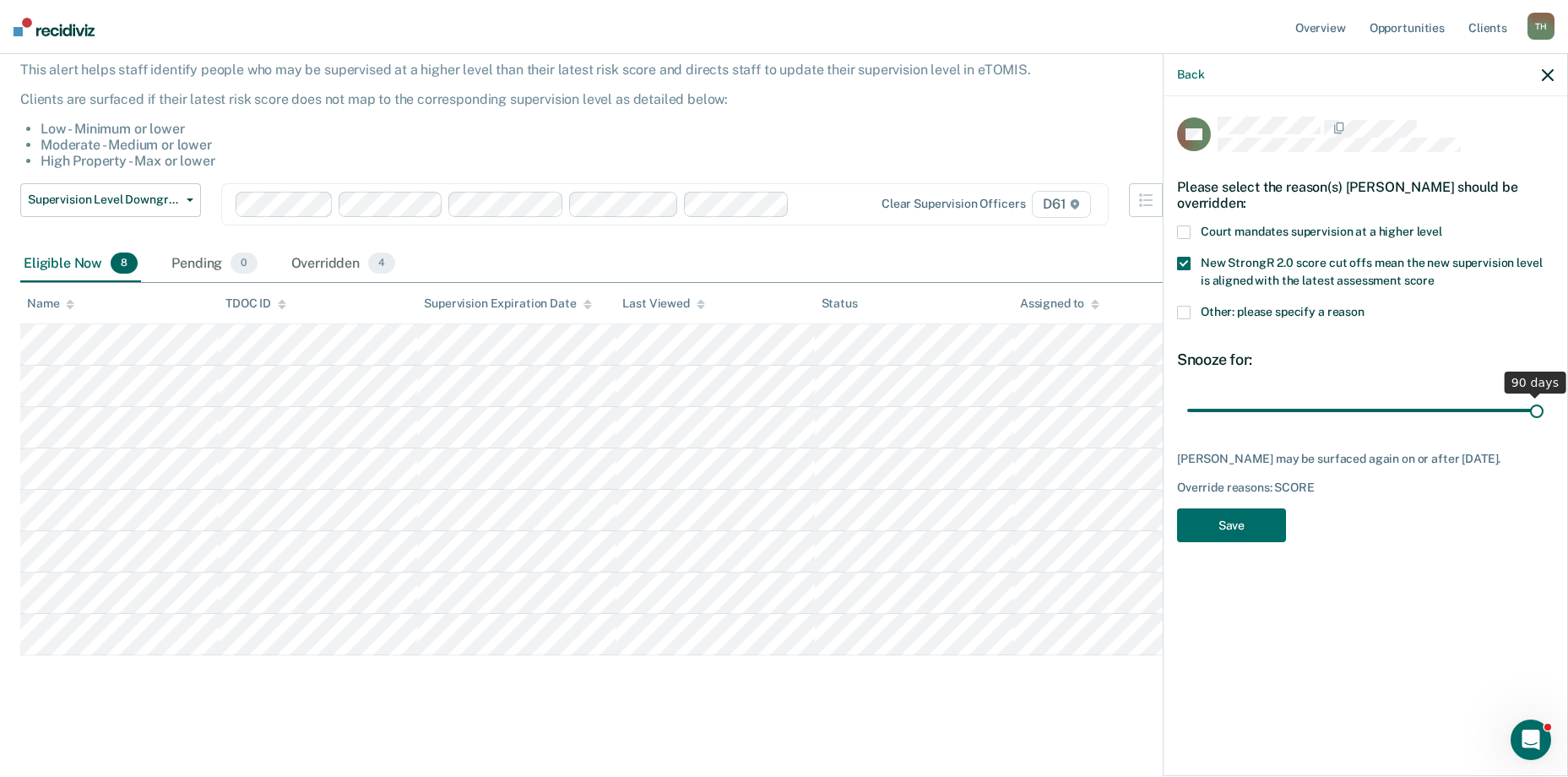
drag, startPoint x: 1303, startPoint y: 411, endPoint x: 1587, endPoint y: 411, distance: 284.0
type input "90"
click at [1543, 411] on input "range" at bounding box center [1364, 410] width 356 height 30
click at [1241, 515] on button "Save" at bounding box center [1231, 524] width 109 height 34
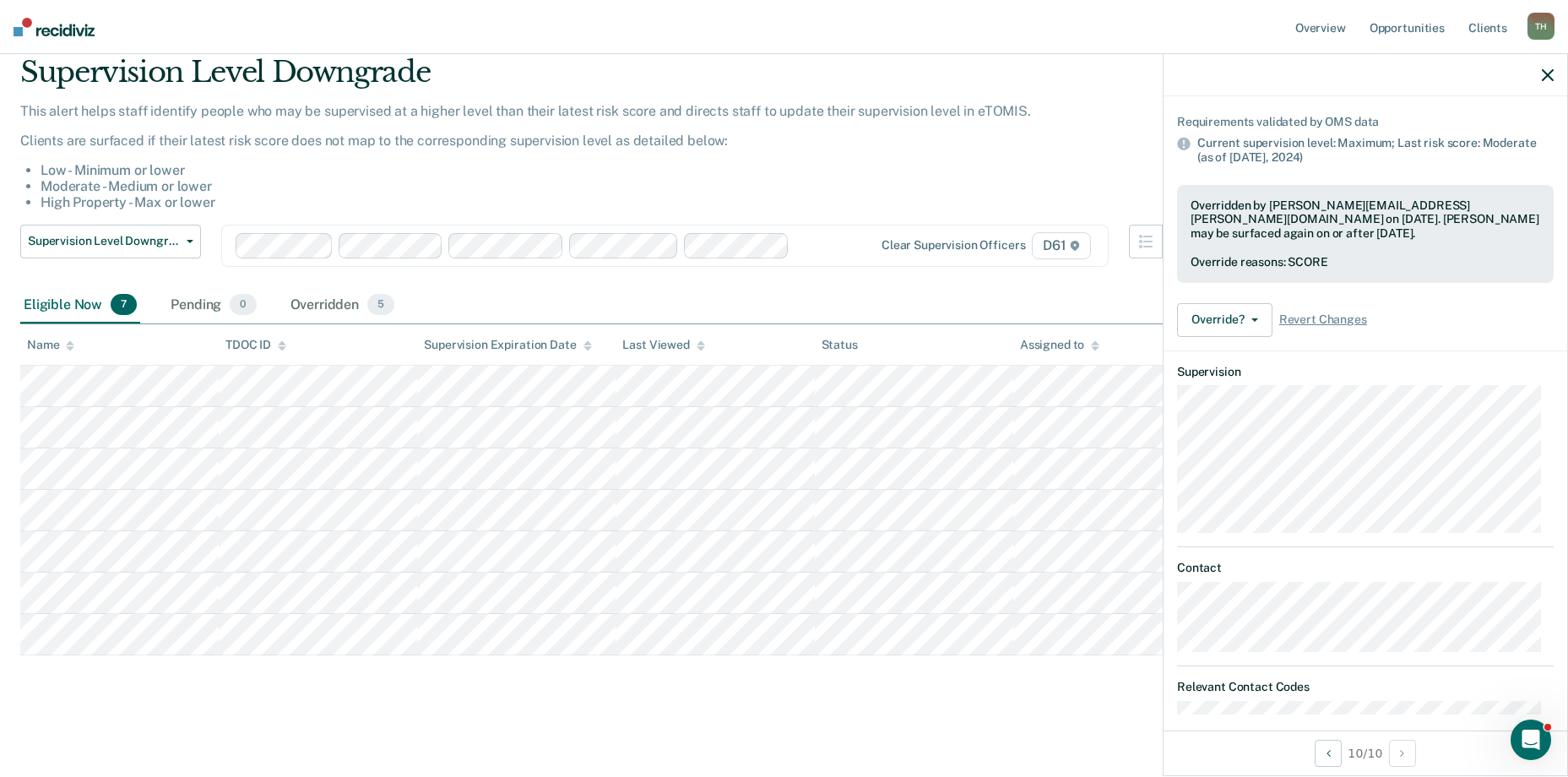
scroll to position [121, 0]
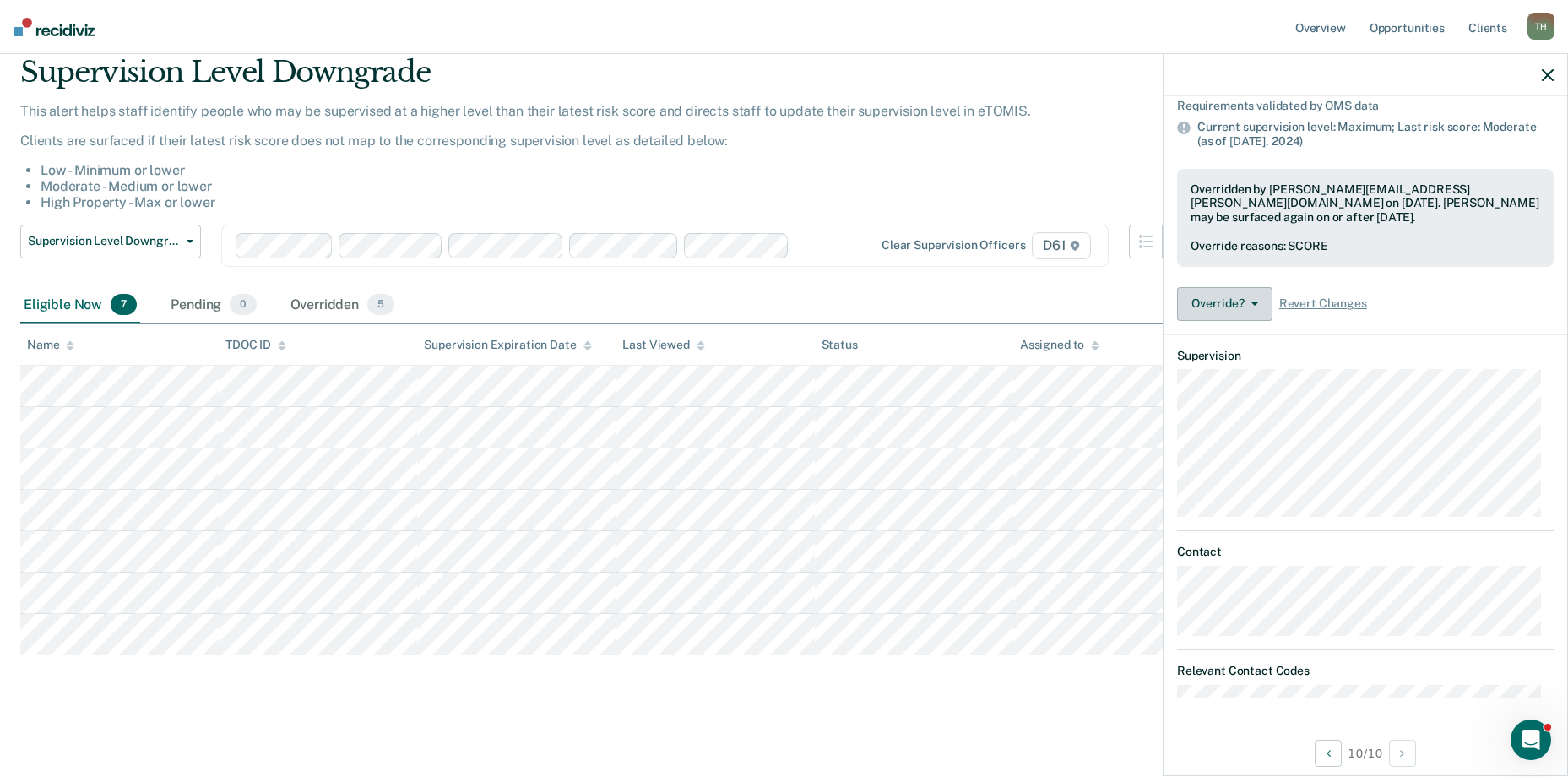
click at [1241, 300] on button "Override?" at bounding box center [1224, 303] width 95 height 34
click at [1240, 302] on button "Override?" at bounding box center [1224, 303] width 95 height 34
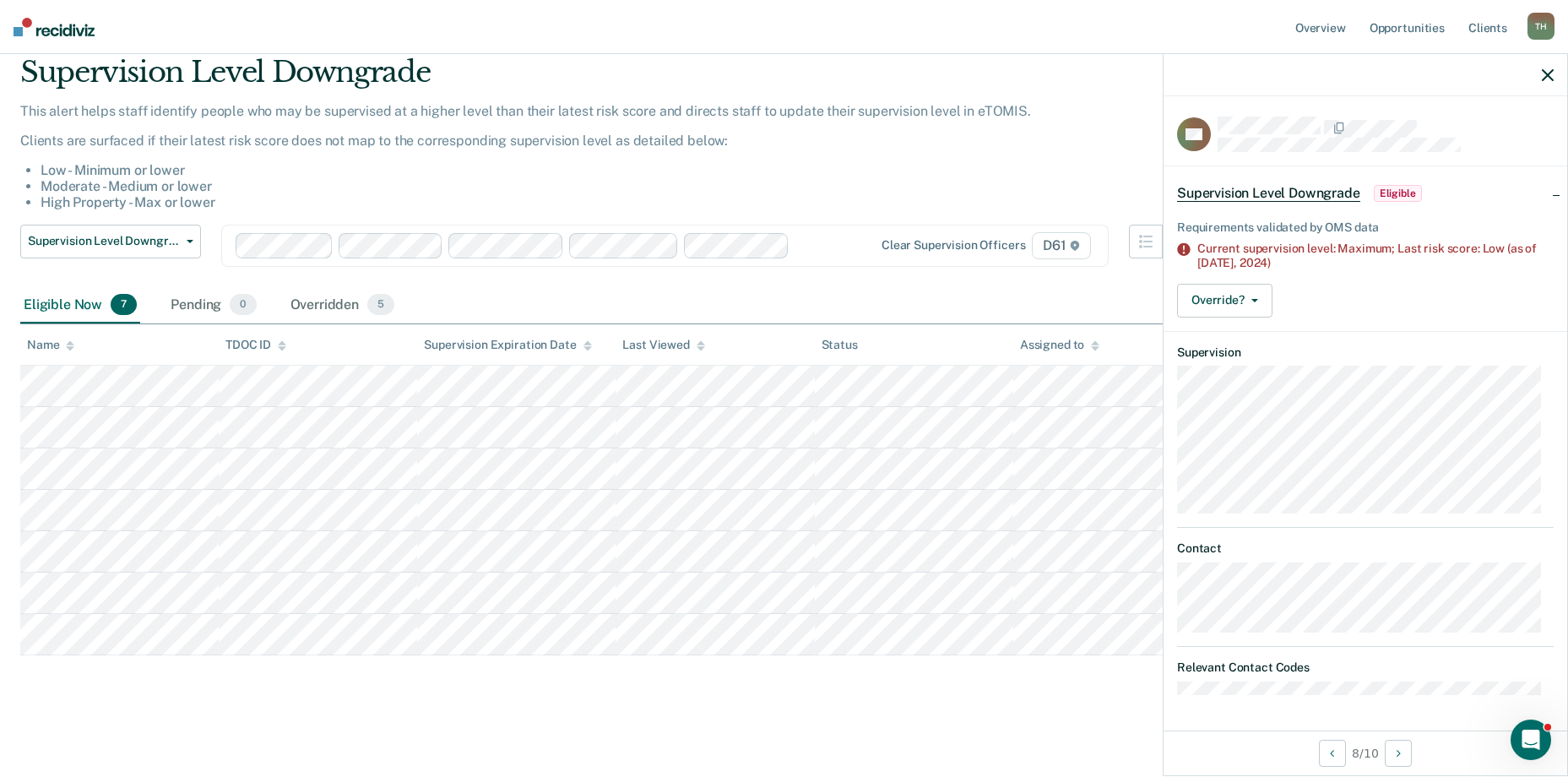
scroll to position [0, 0]
click at [1228, 293] on button "Override?" at bounding box center [1224, 301] width 95 height 34
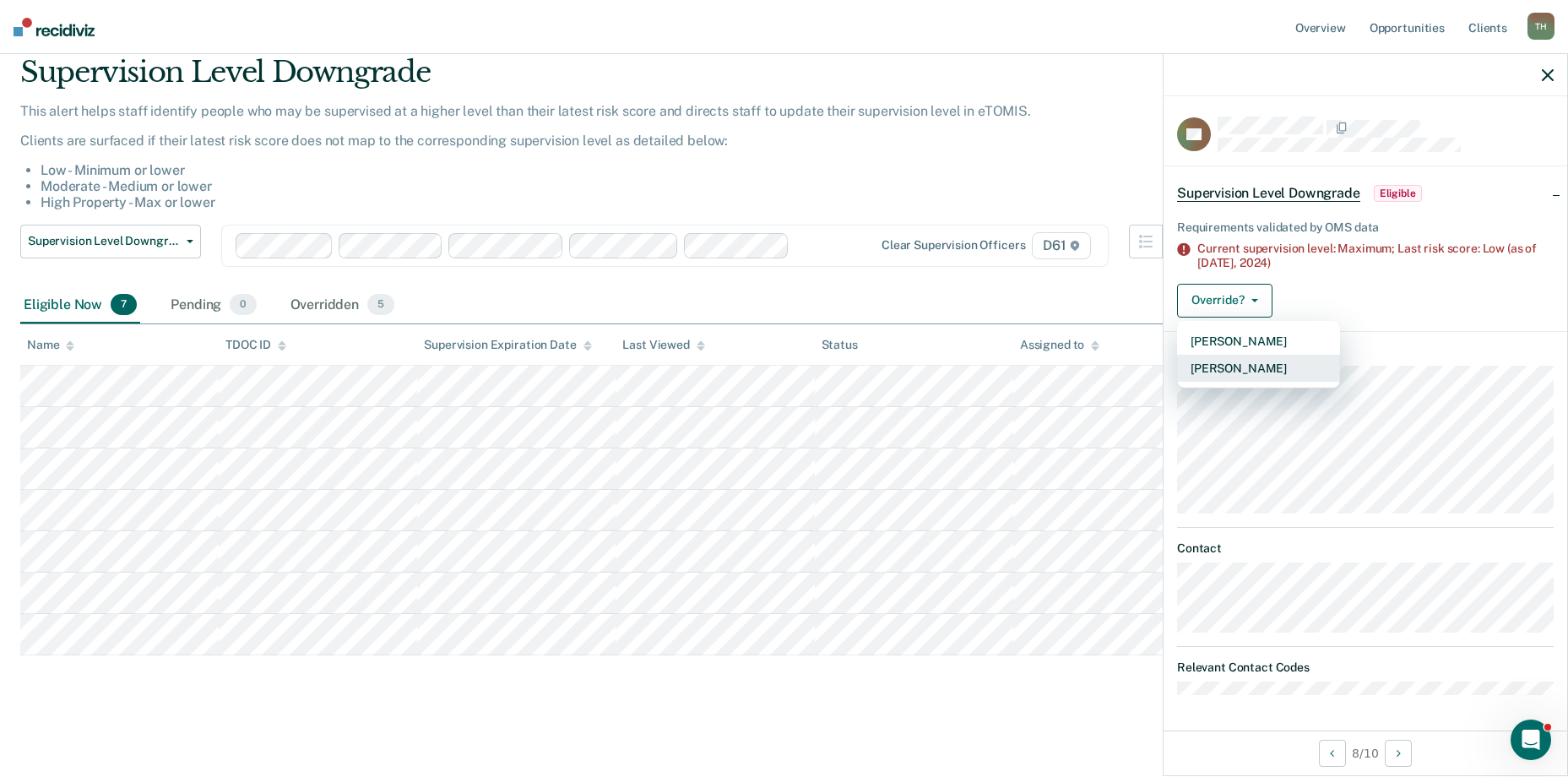
click at [1276, 360] on button "[PERSON_NAME]" at bounding box center [1258, 367] width 163 height 27
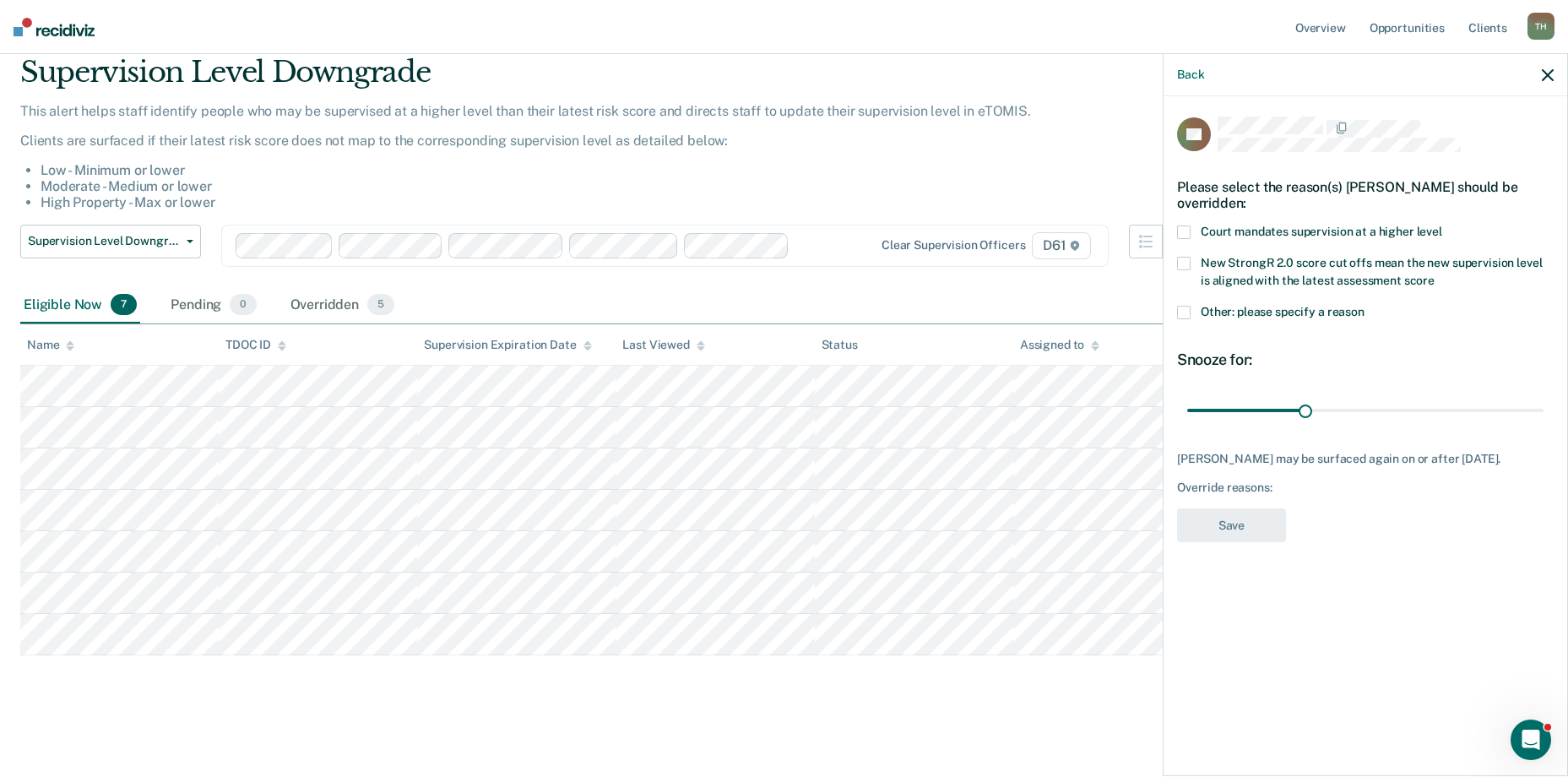
click at [1190, 315] on span at bounding box center [1183, 312] width 14 height 14
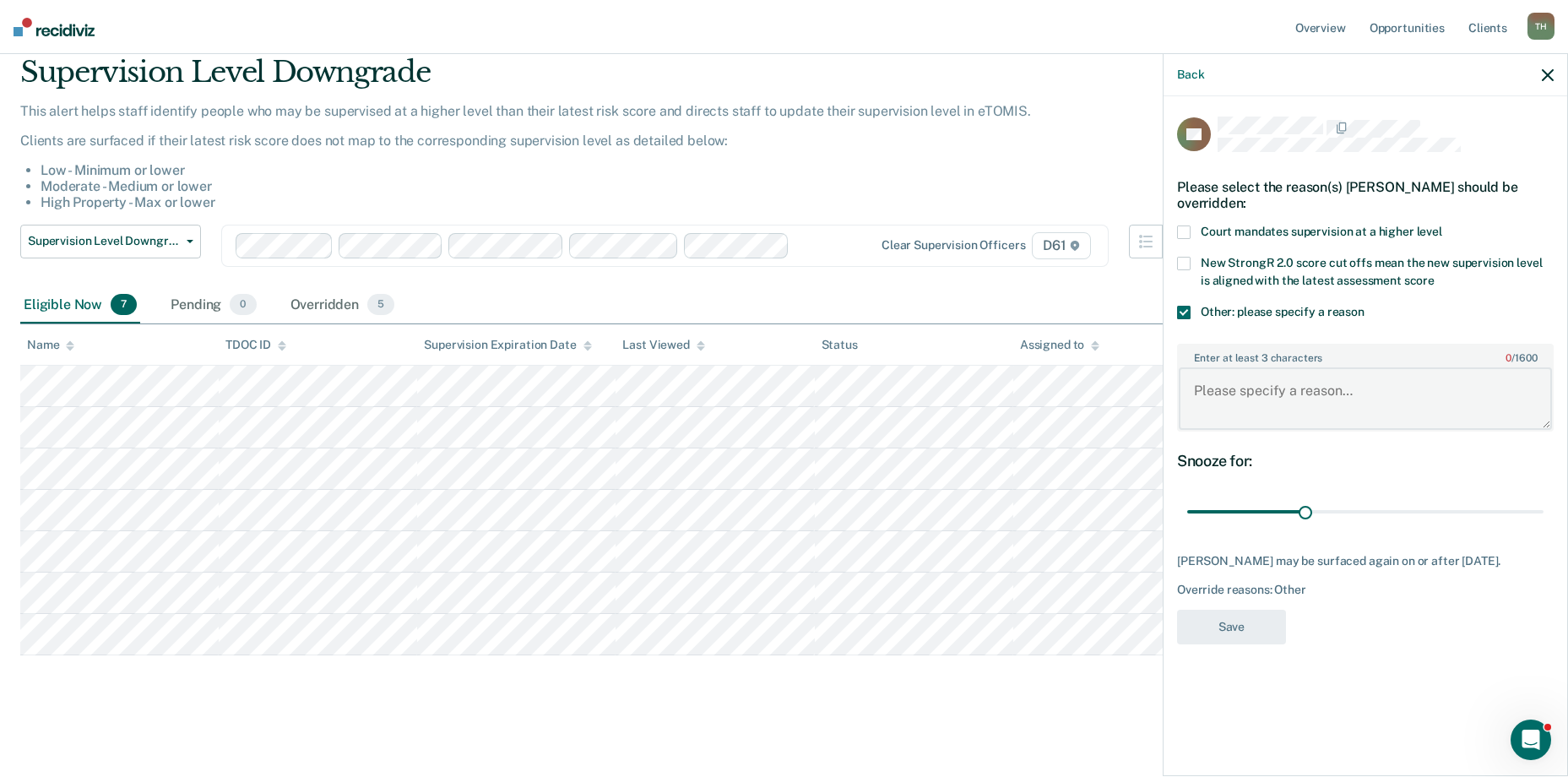
click at [1247, 376] on textarea "Enter at least 3 characters 0 / 1600" at bounding box center [1364, 399] width 373 height 63
type textarea "h"
type textarea "R"
type textarea "V"
type textarea "Reassessment to be completed [DATE]"
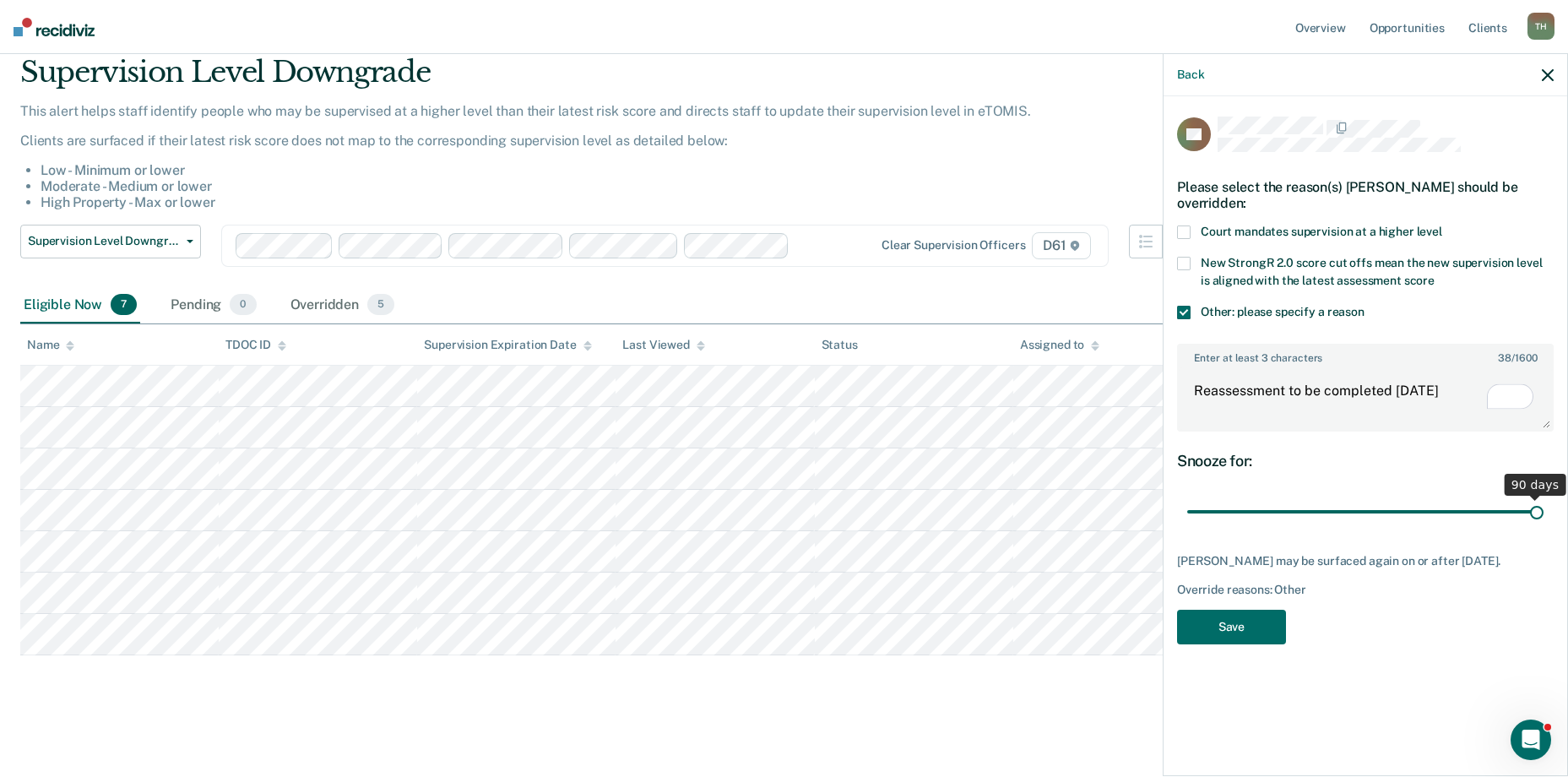
drag, startPoint x: 1304, startPoint y: 510, endPoint x: 1562, endPoint y: 508, distance: 258.0
type input "90"
click at [1543, 508] on input "range" at bounding box center [1364, 512] width 356 height 30
click at [1212, 635] on button "Save" at bounding box center [1231, 626] width 109 height 34
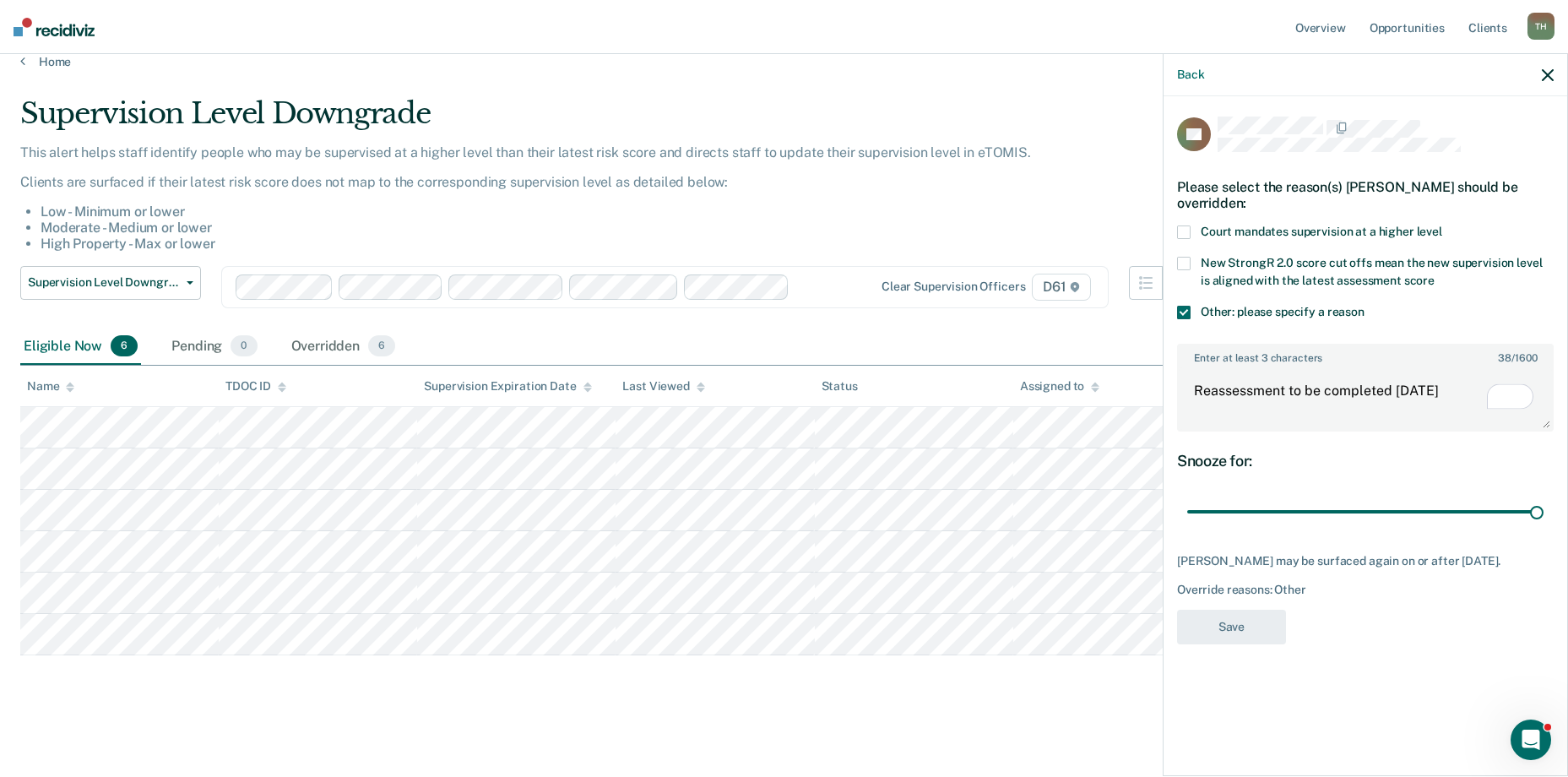
scroll to position [20, 0]
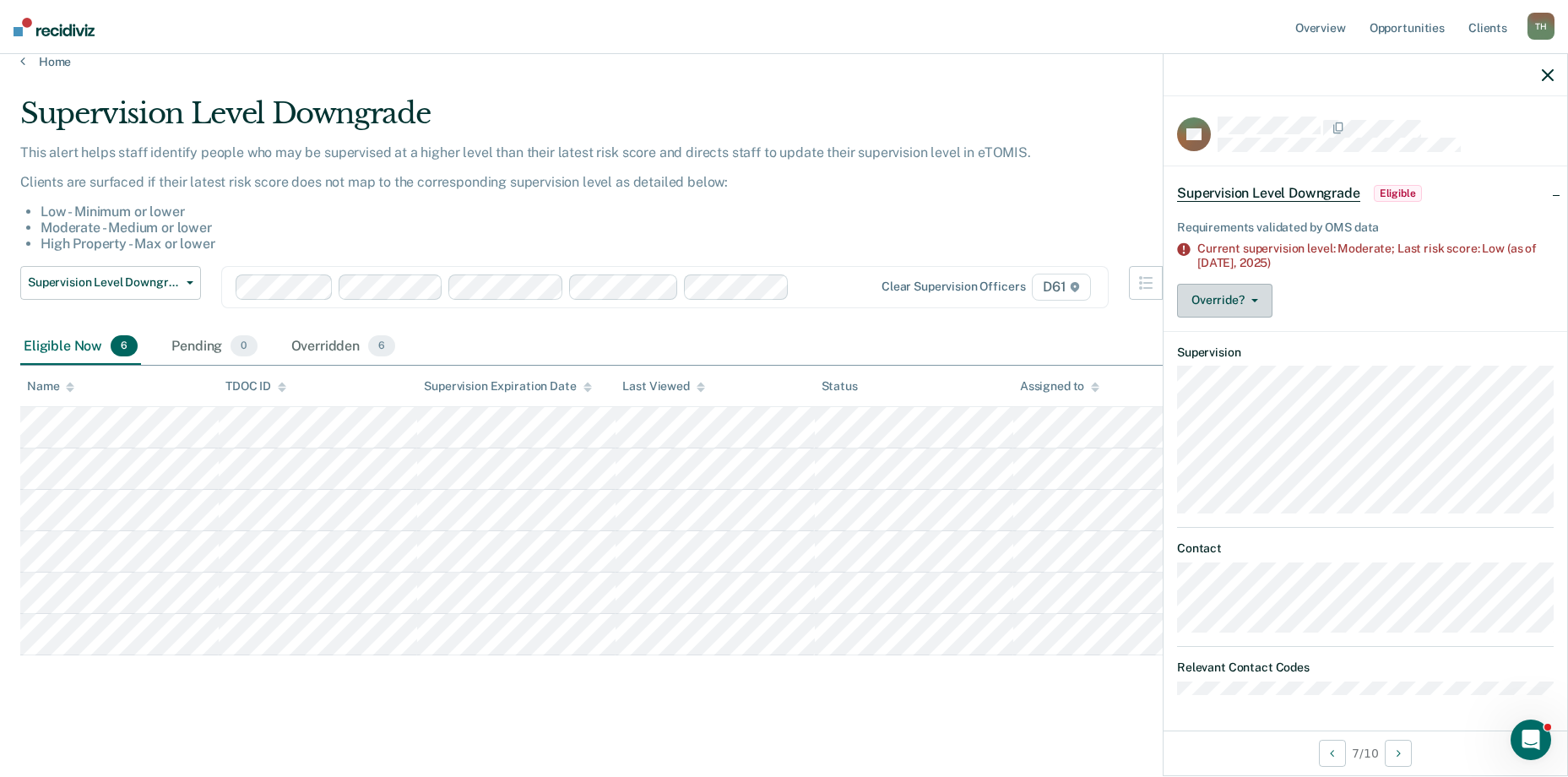
click at [1254, 294] on button "Override?" at bounding box center [1224, 301] width 95 height 34
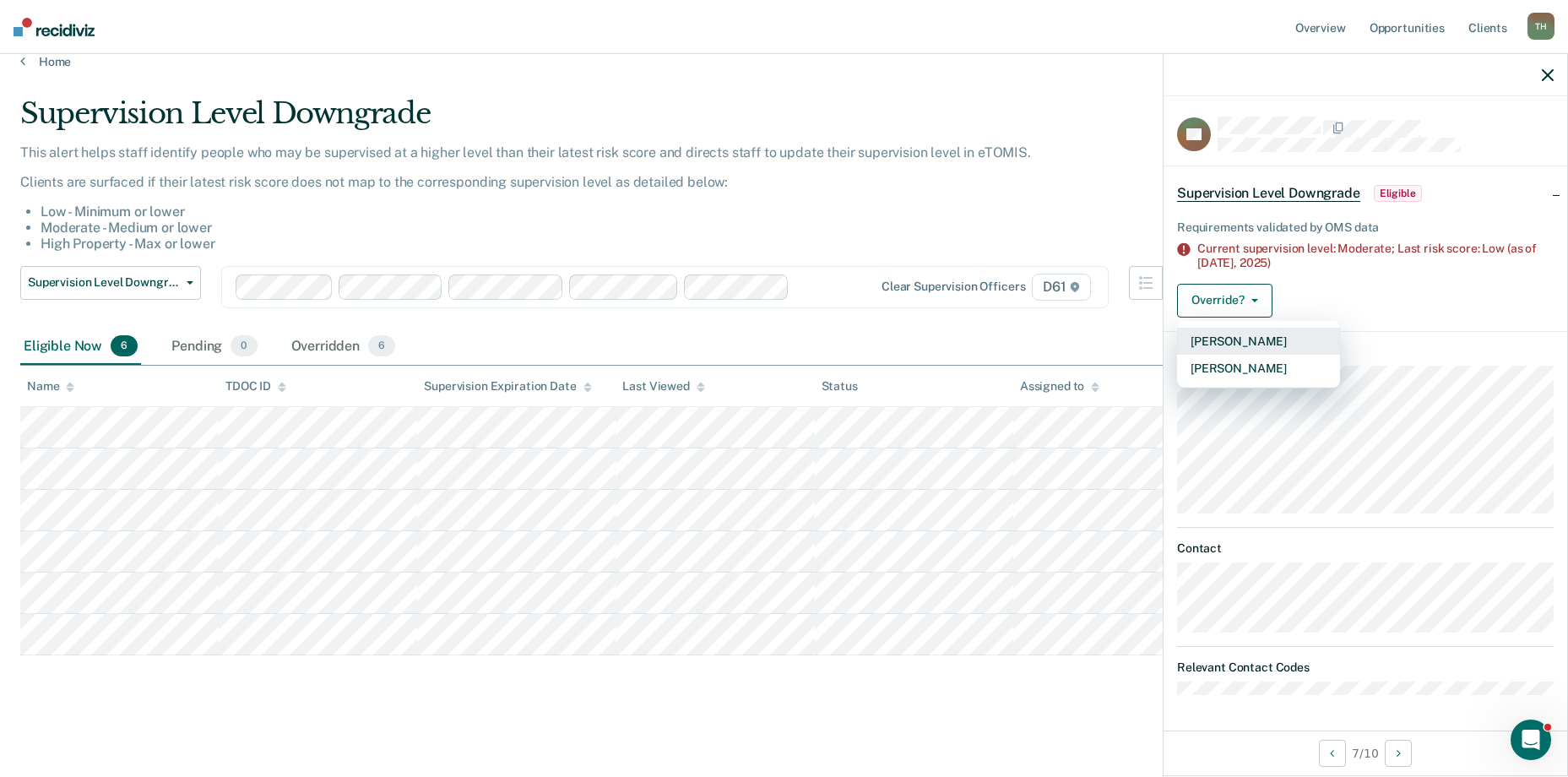
click at [1269, 336] on button "[PERSON_NAME]" at bounding box center [1258, 340] width 163 height 27
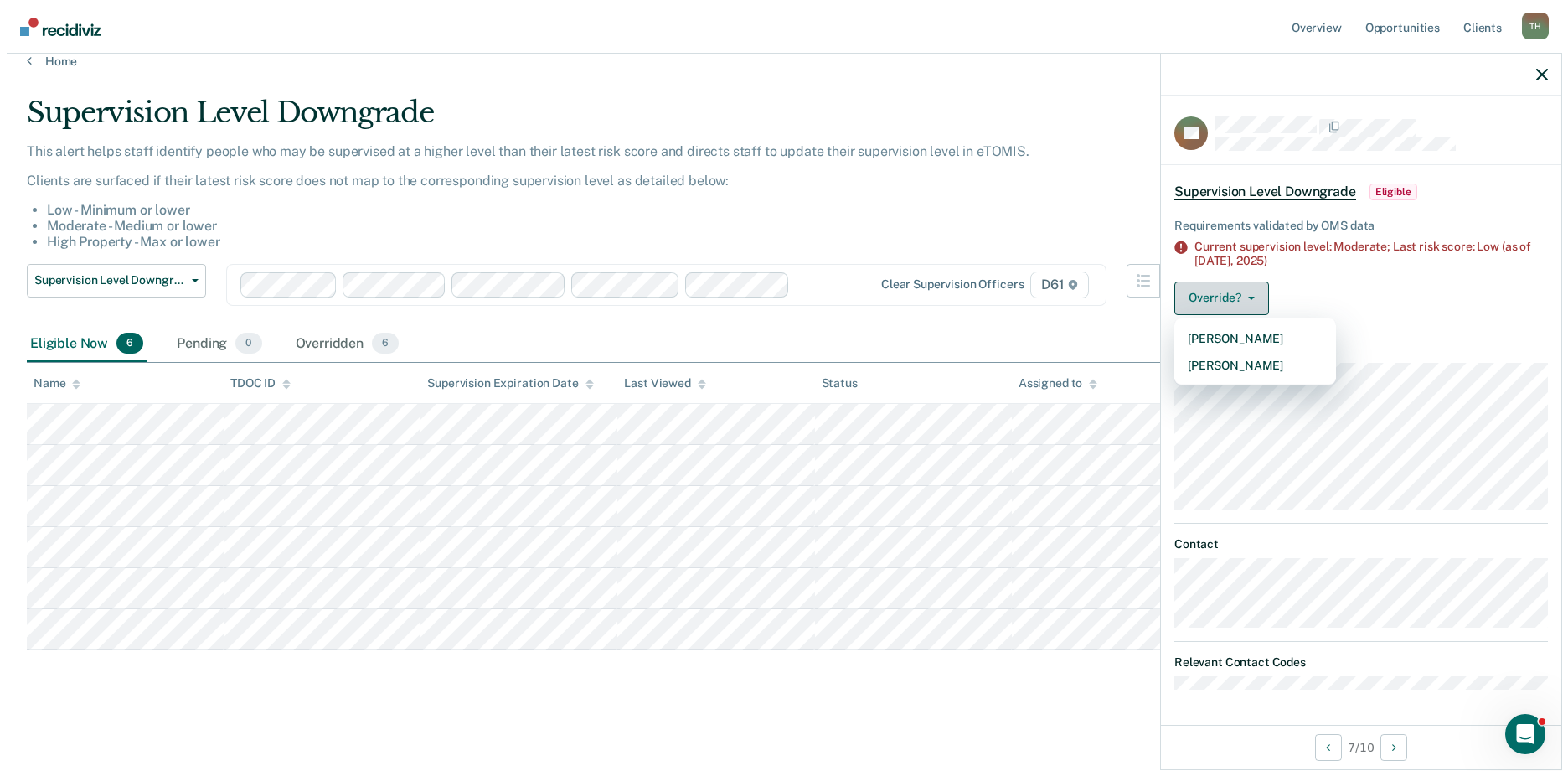
scroll to position [0, 0]
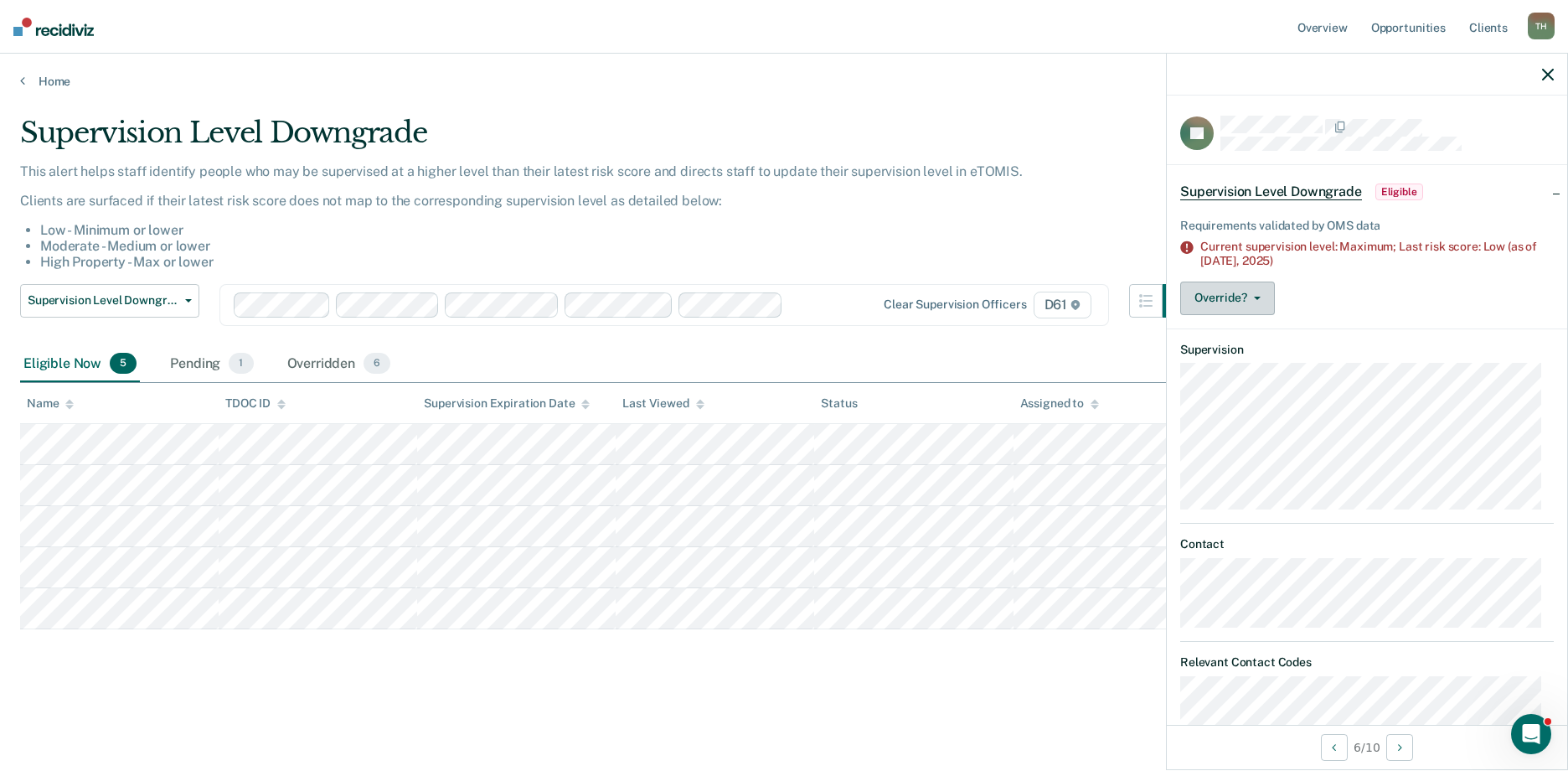
click at [1262, 302] on button "Override?" at bounding box center [1227, 298] width 95 height 34
click at [1251, 352] on button "[PERSON_NAME]" at bounding box center [1261, 364] width 162 height 27
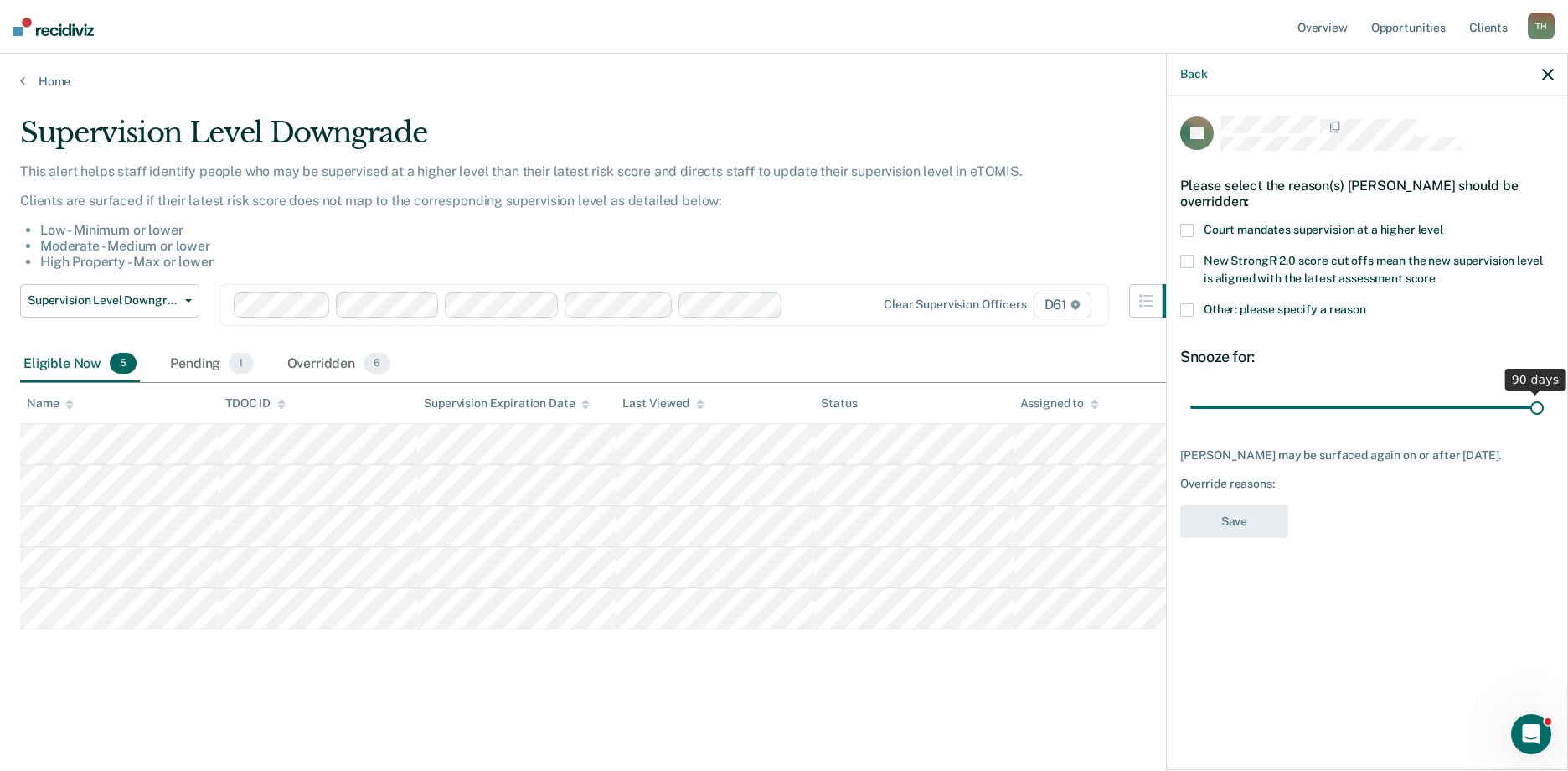
drag, startPoint x: 1390, startPoint y: 407, endPoint x: 1574, endPoint y: 395, distance: 184.4
type input "90"
click at [1544, 395] on input "range" at bounding box center [1367, 407] width 353 height 29
click at [1188, 303] on span at bounding box center [1187, 309] width 14 height 14
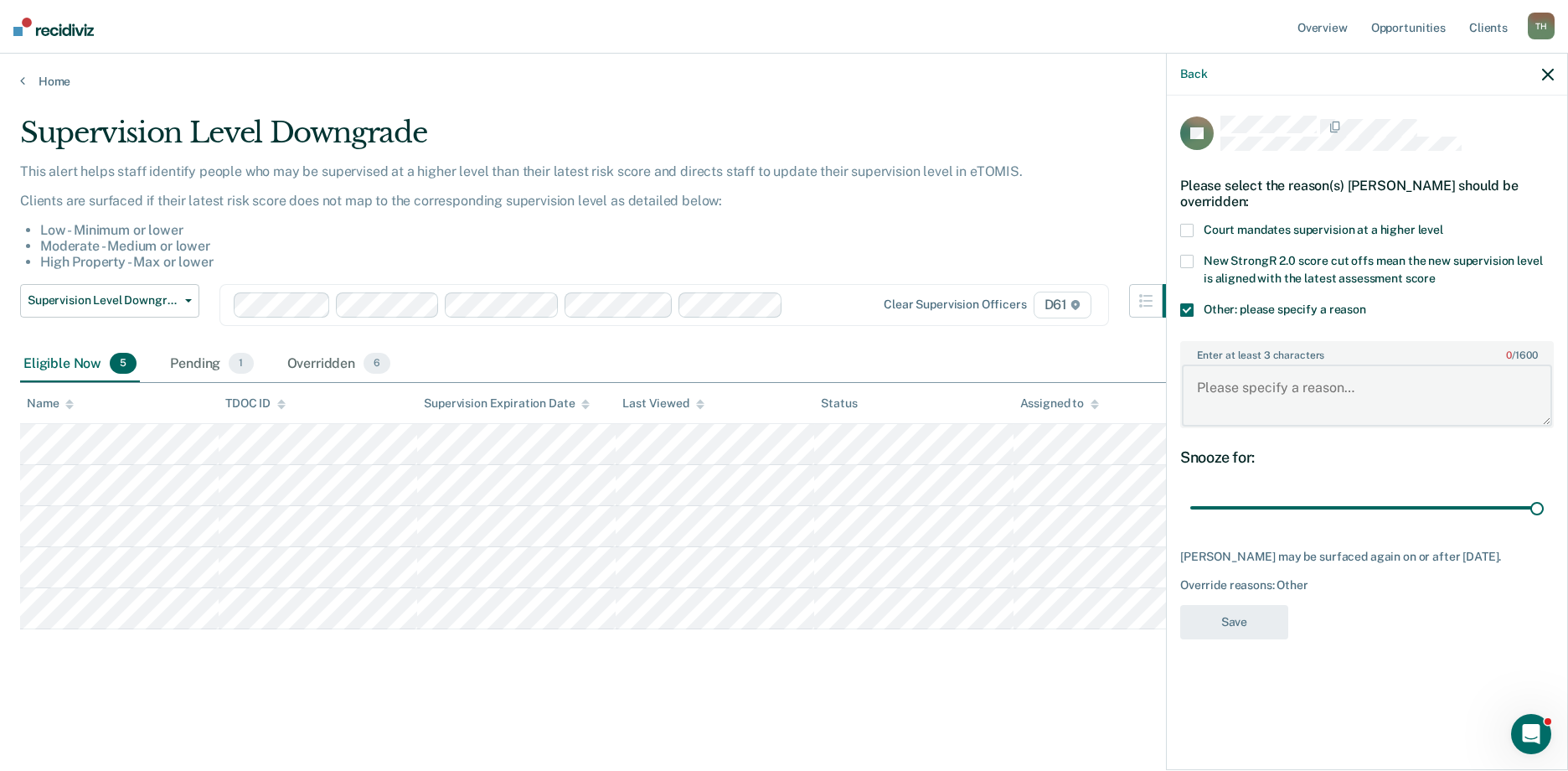
click at [1220, 386] on textarea "Enter at least 3 characters 0 / 1600" at bounding box center [1367, 396] width 370 height 62
type textarea "VOP disposed in [DATE] with reassessment to be completed"
click at [1266, 621] on button "Save" at bounding box center [1235, 621] width 108 height 34
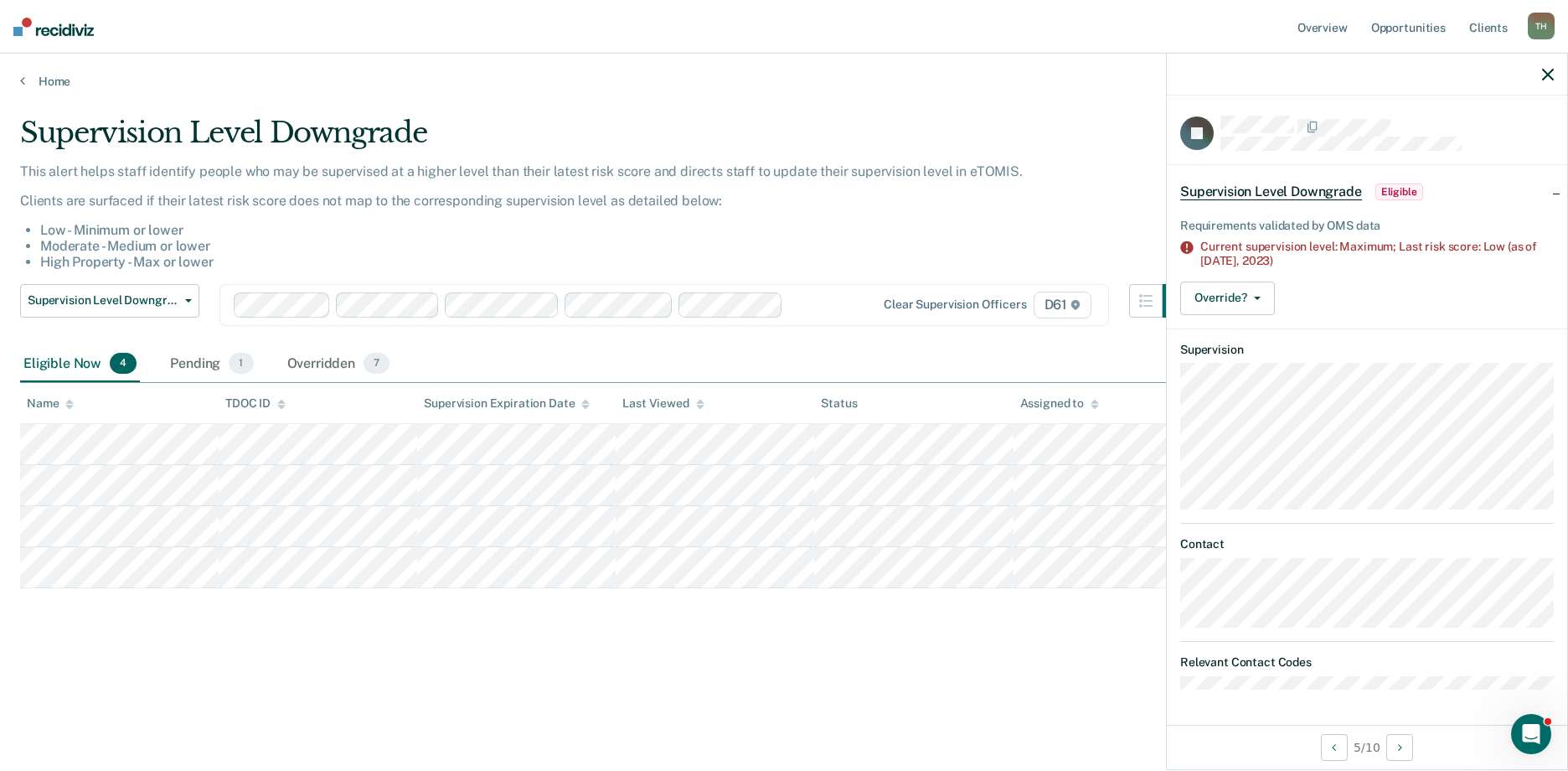
click at [661, 597] on div "Supervision Level Downgrade This alert helps staff identify people who may be s…" at bounding box center [784, 380] width 1529 height 530
